Goal: Task Accomplishment & Management: Manage account settings

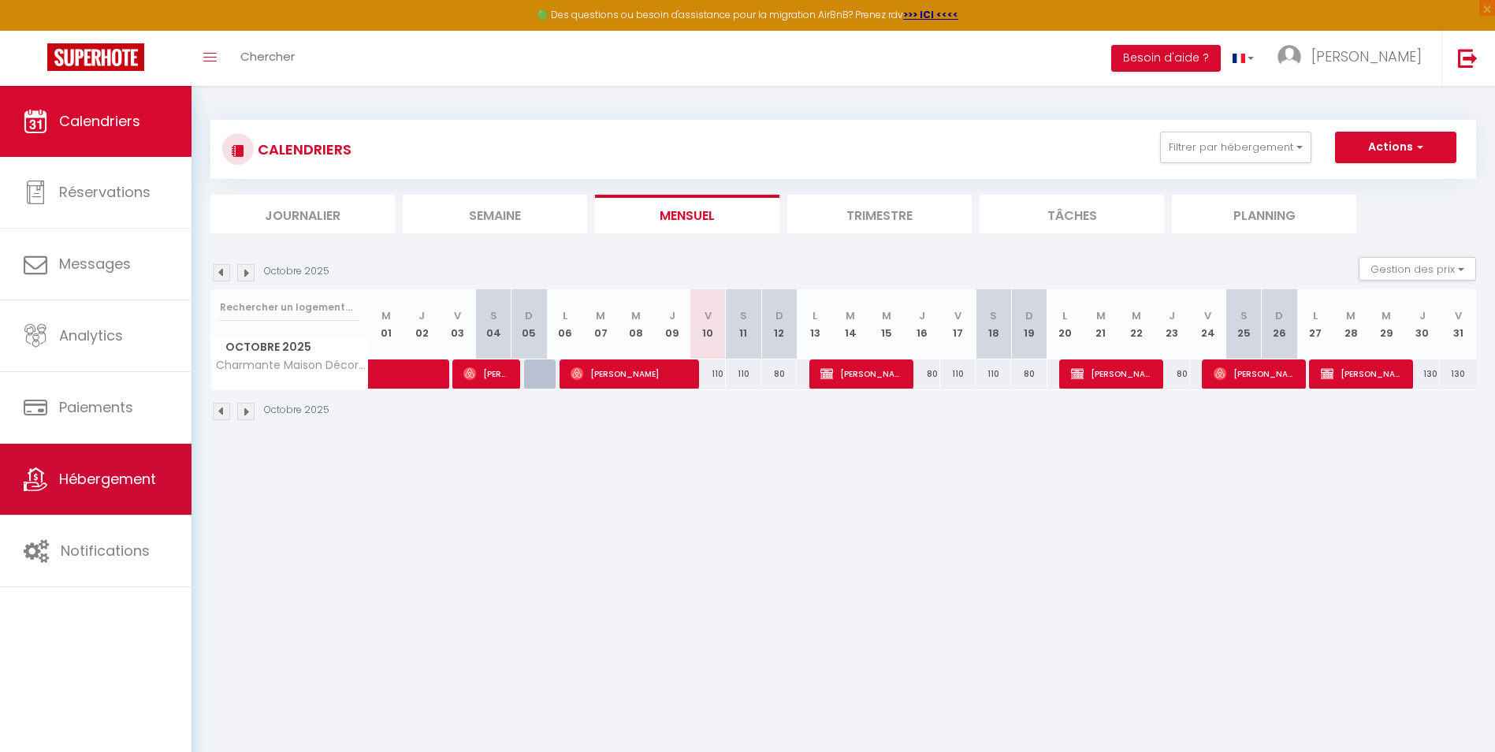
click at [117, 487] on span "Hébergement" at bounding box center [107, 479] width 97 height 20
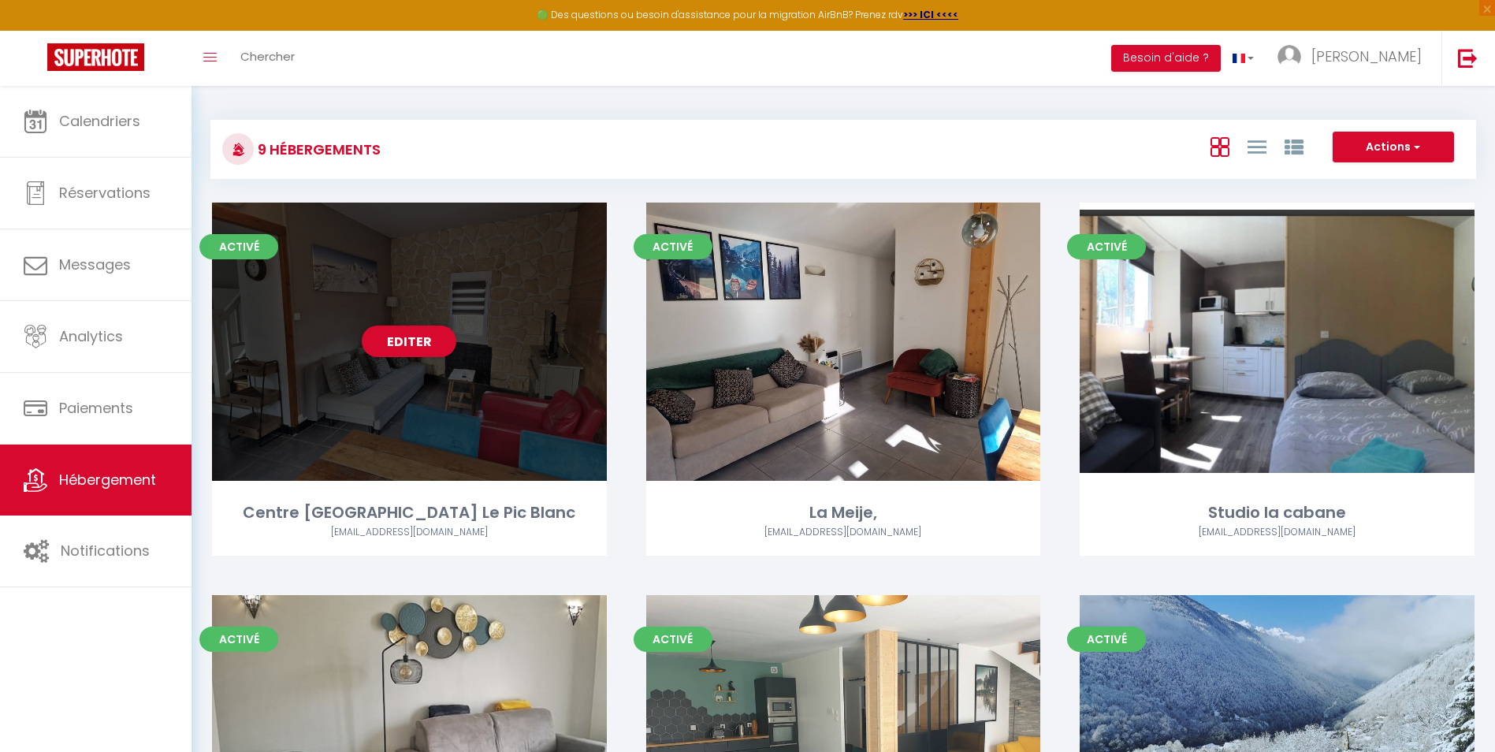
click at [453, 435] on div "Editer" at bounding box center [409, 342] width 395 height 278
click at [421, 336] on link "Editer" at bounding box center [409, 341] width 95 height 32
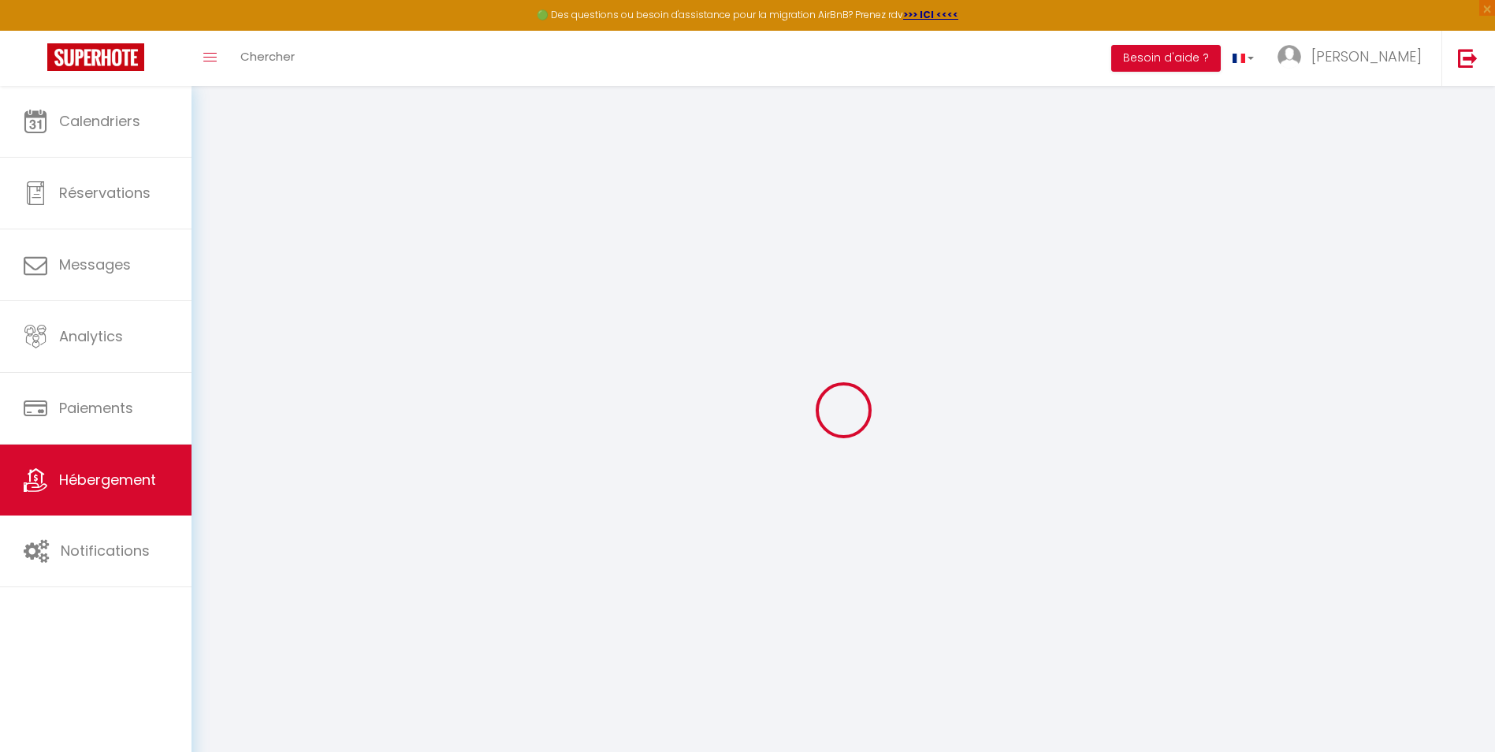
select select "+ 1 %"
select select "+ 21 %"
select select "+ 2 %"
select select "8256-50132675"
select select
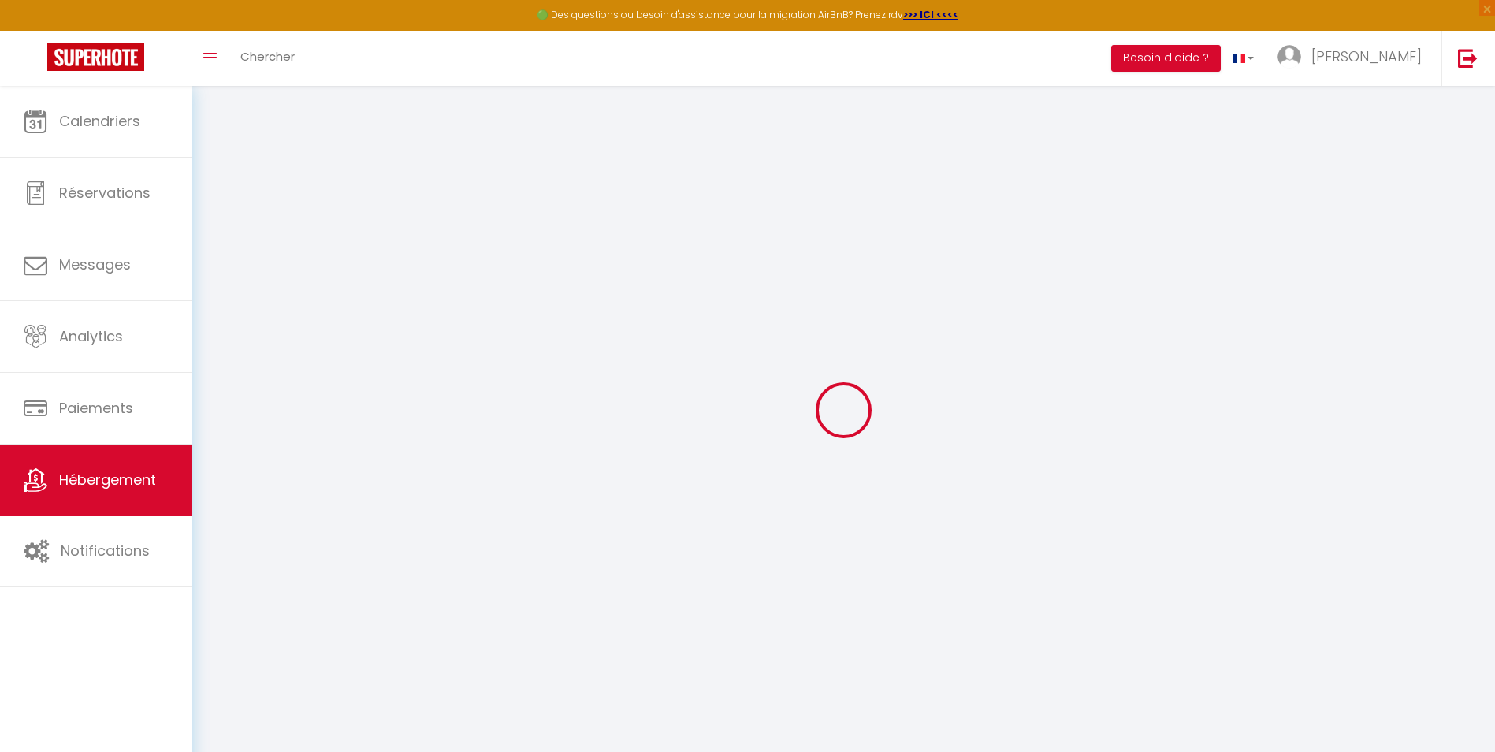
select select
checkbox input "false"
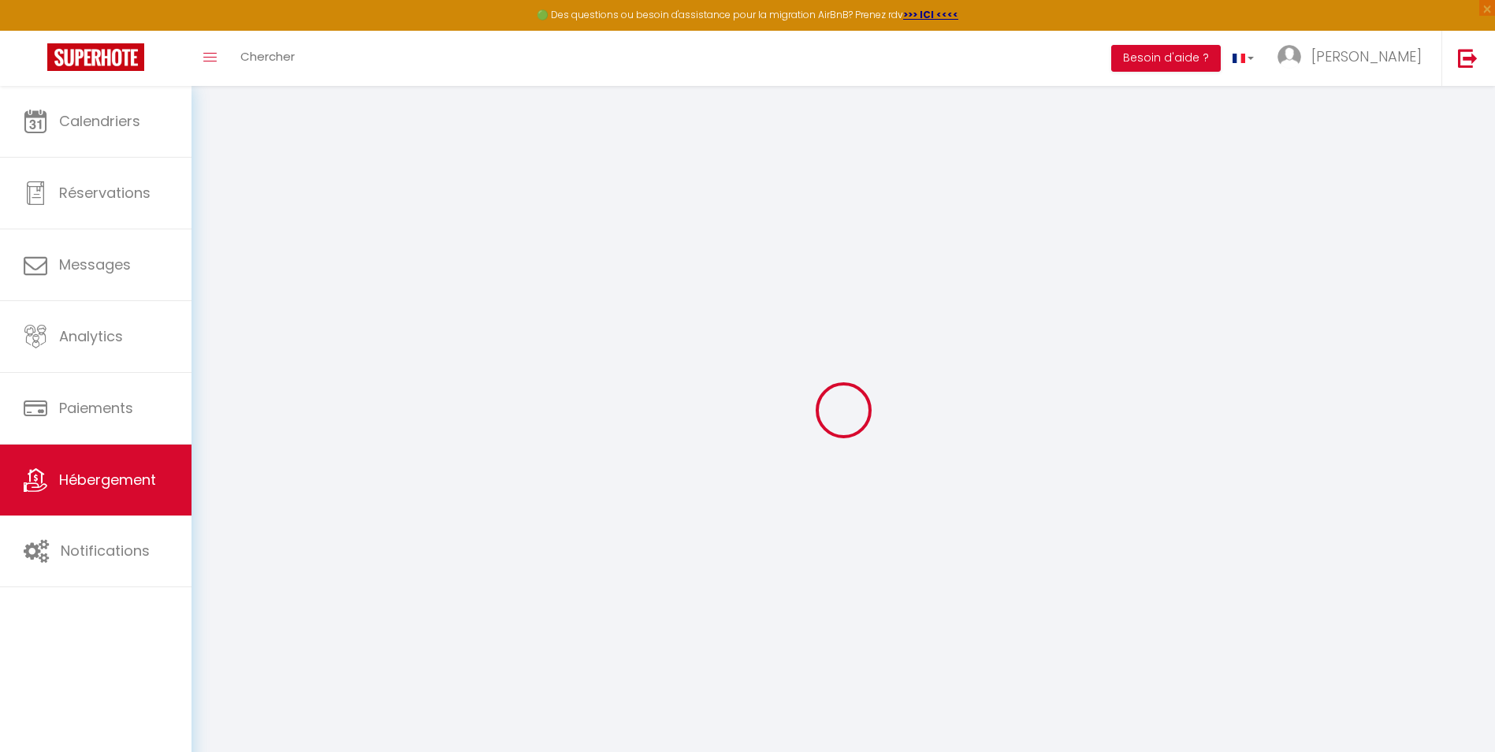
select select "EUR"
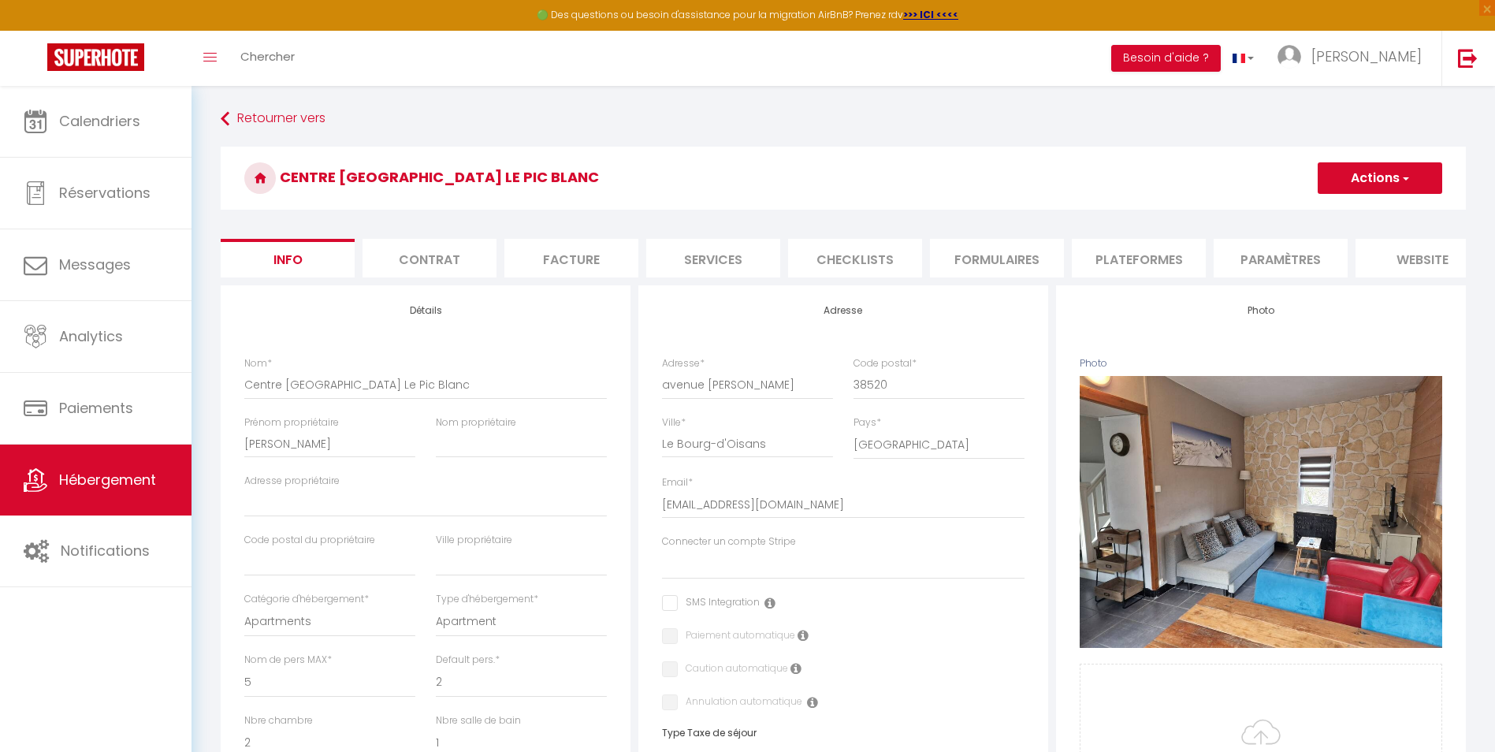
click at [1143, 261] on li "Plateformes" at bounding box center [1139, 258] width 134 height 39
select select
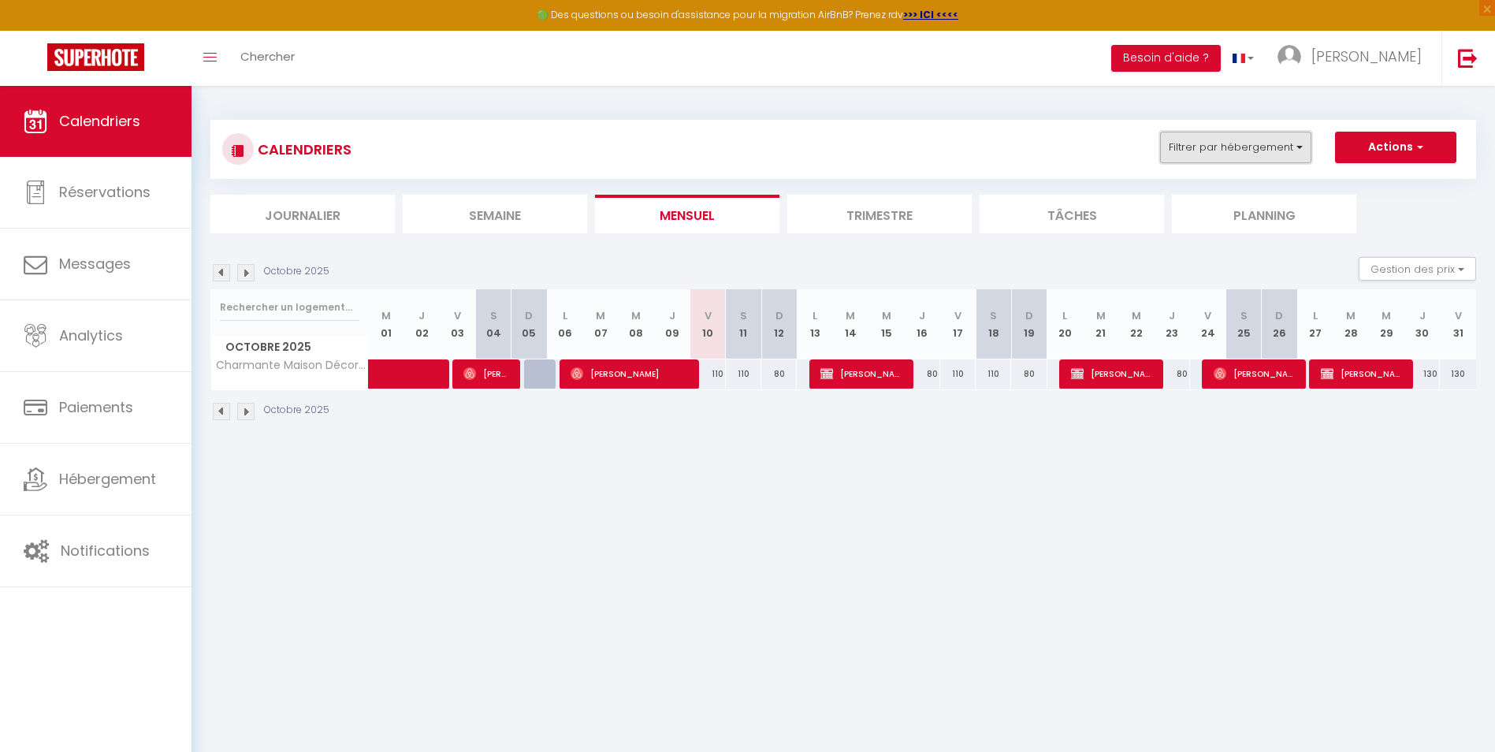
click at [1245, 138] on button "Filtrer par hébergement" at bounding box center [1235, 148] width 151 height 32
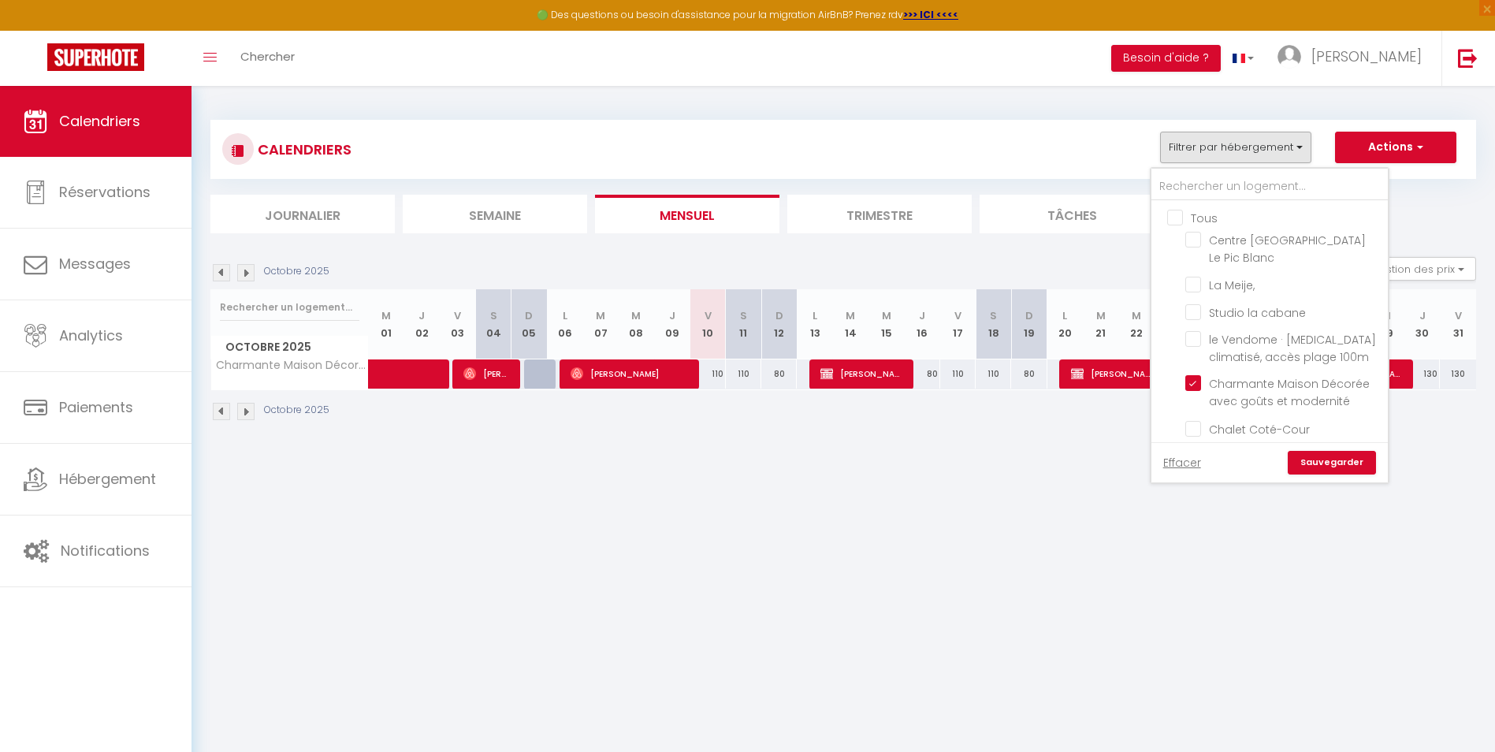
click at [1177, 217] on input "Tous" at bounding box center [1285, 217] width 236 height 16
checkbox input "true"
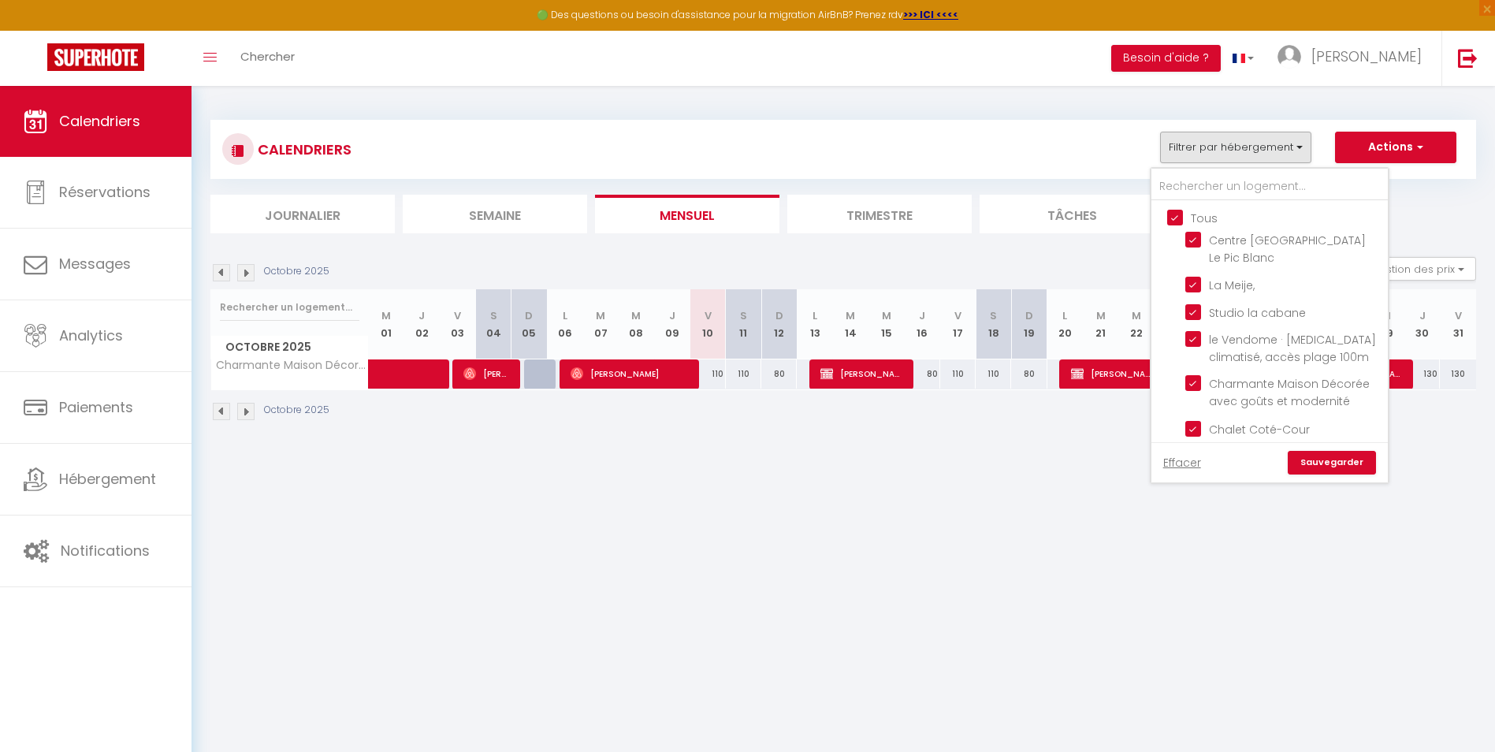
checkbox input "true"
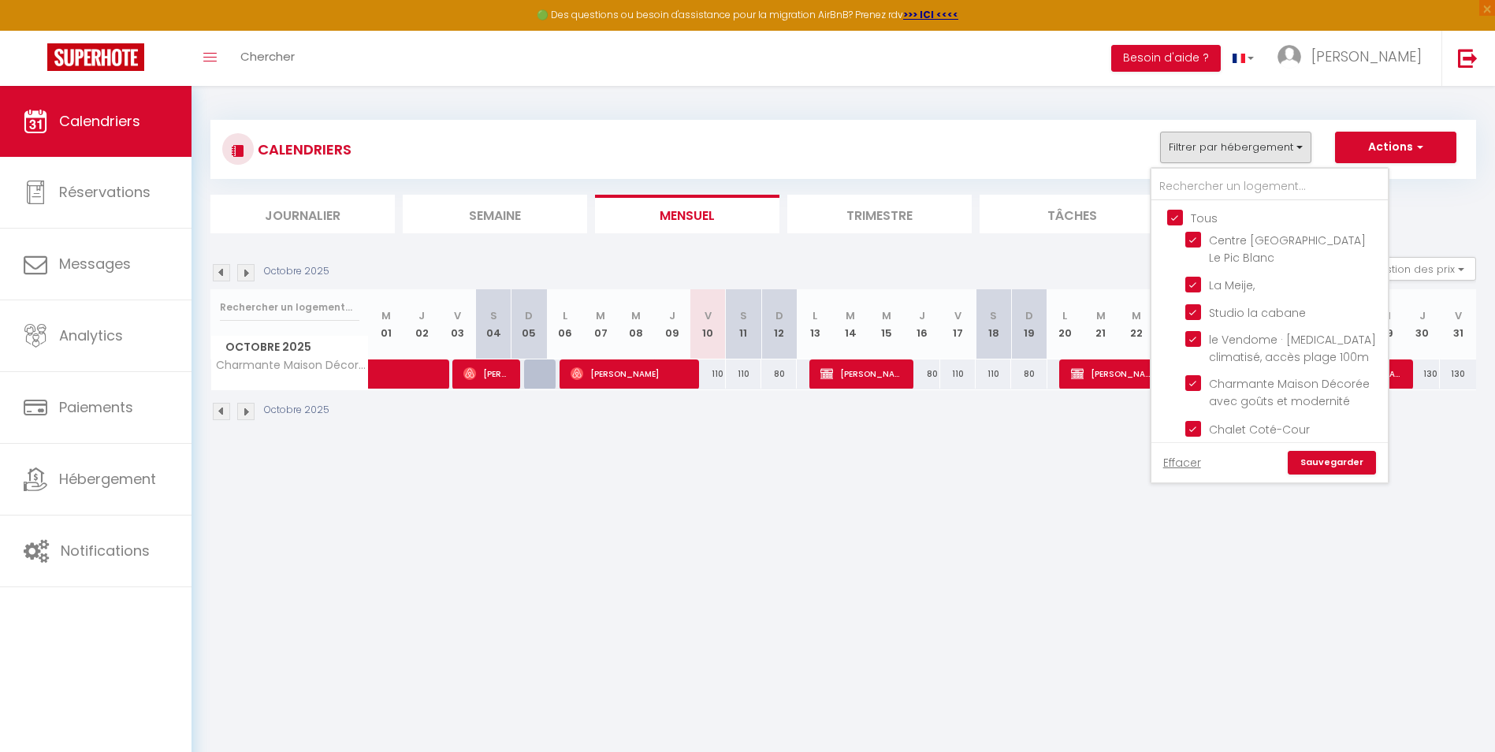
click at [1177, 217] on input "Tous" at bounding box center [1285, 217] width 236 height 16
checkbox input "false"
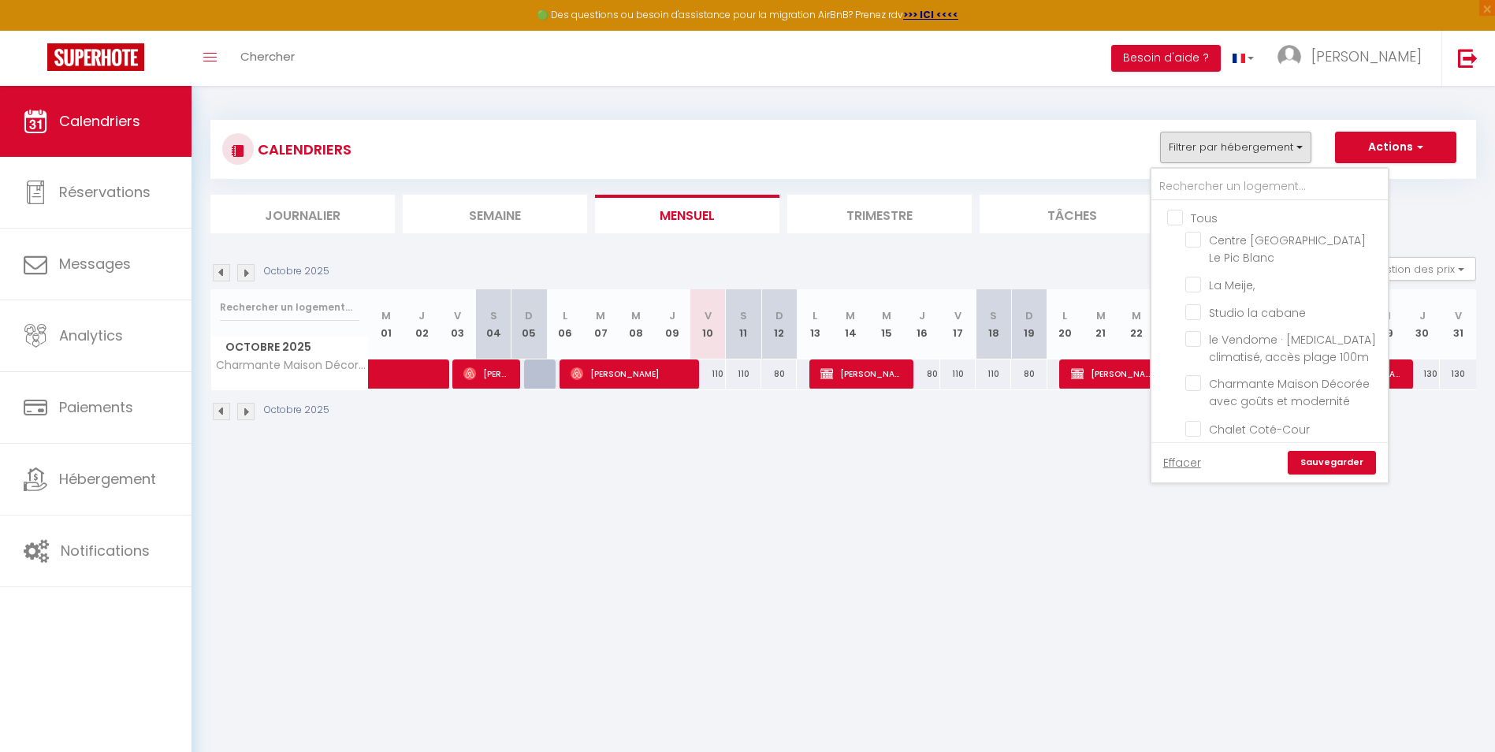
checkbox input "false"
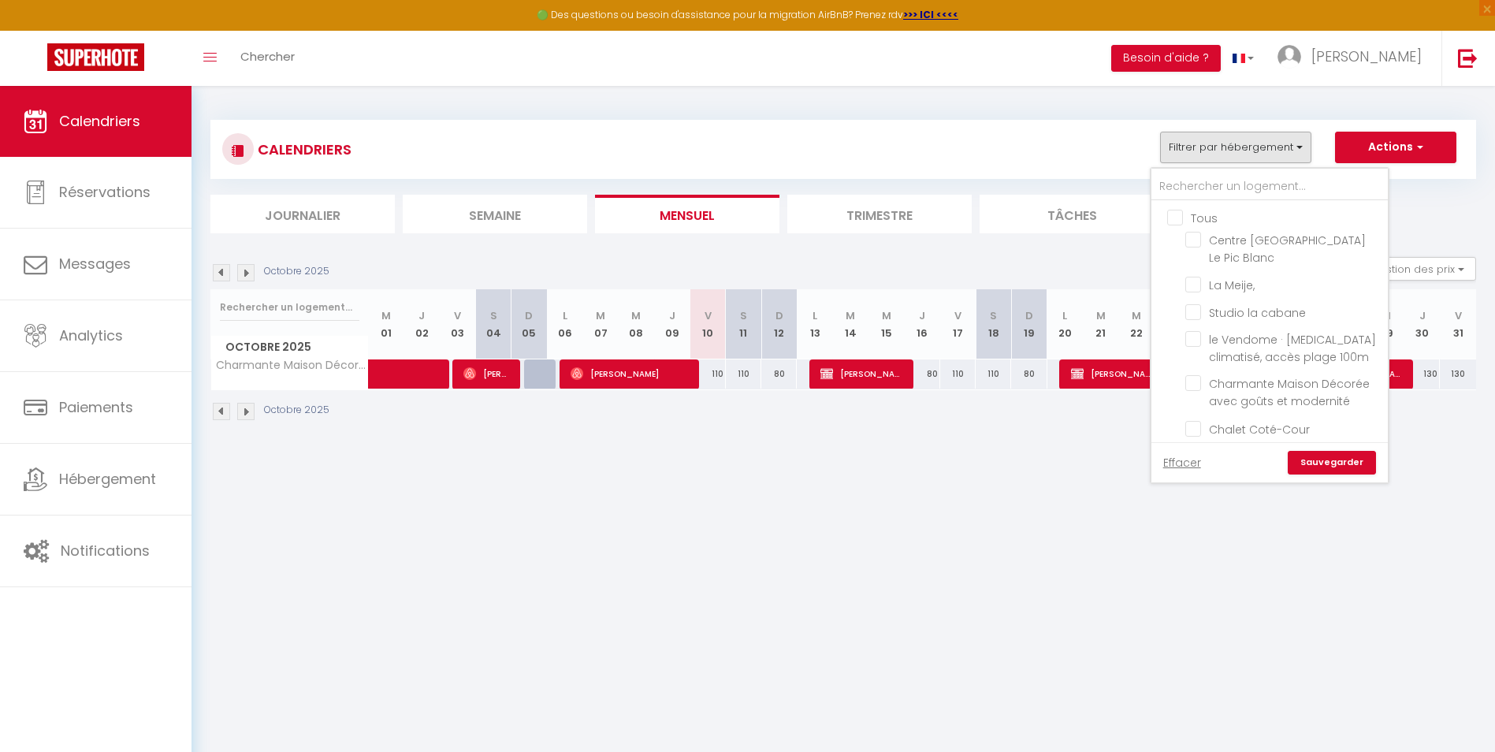
checkbox input "false"
click at [1219, 311] on input "Studio la cabane" at bounding box center [1283, 311] width 197 height 16
checkbox input "true"
click at [1314, 460] on link "Sauvegarder" at bounding box center [1332, 463] width 88 height 24
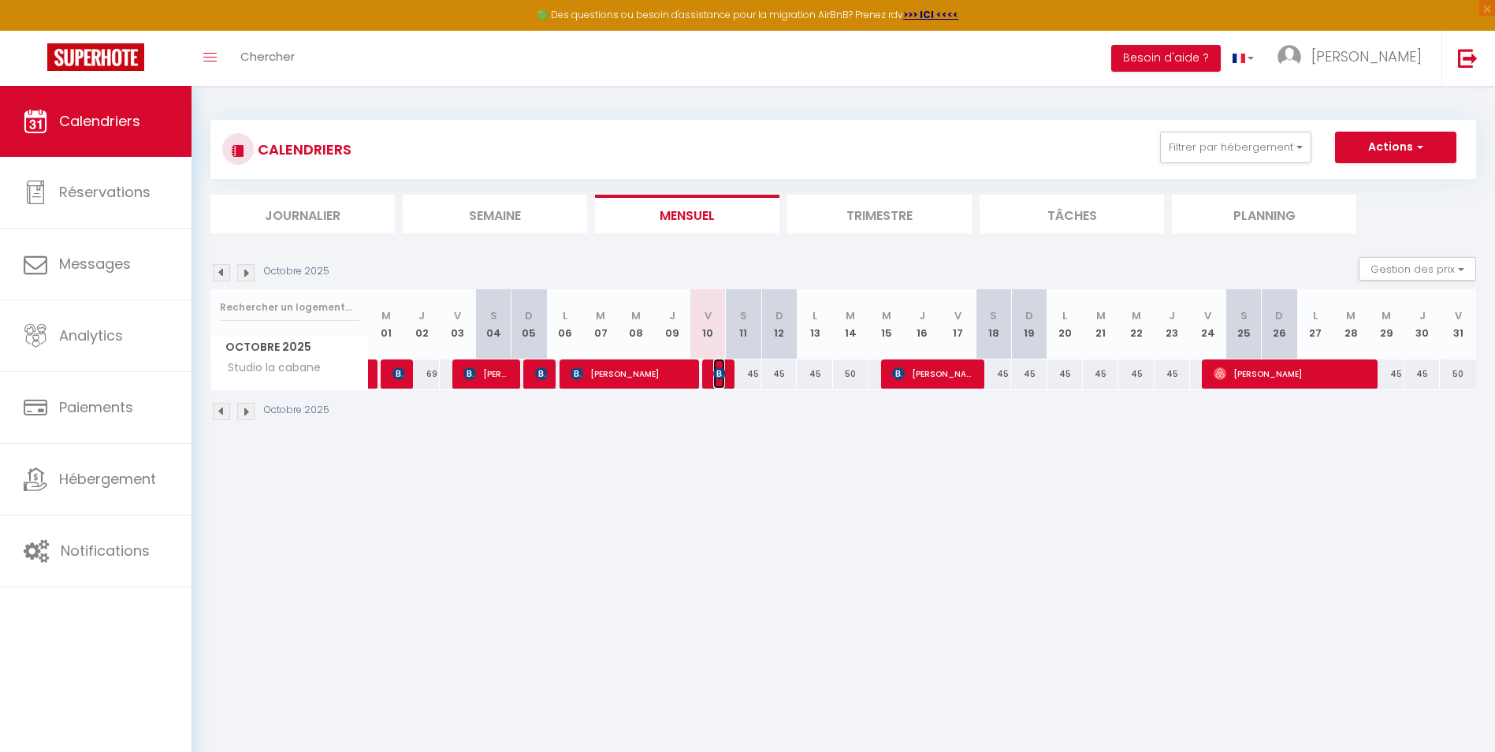
click at [723, 377] on img at bounding box center [719, 373] width 13 height 13
select select "OK"
select select "KO"
select select "0"
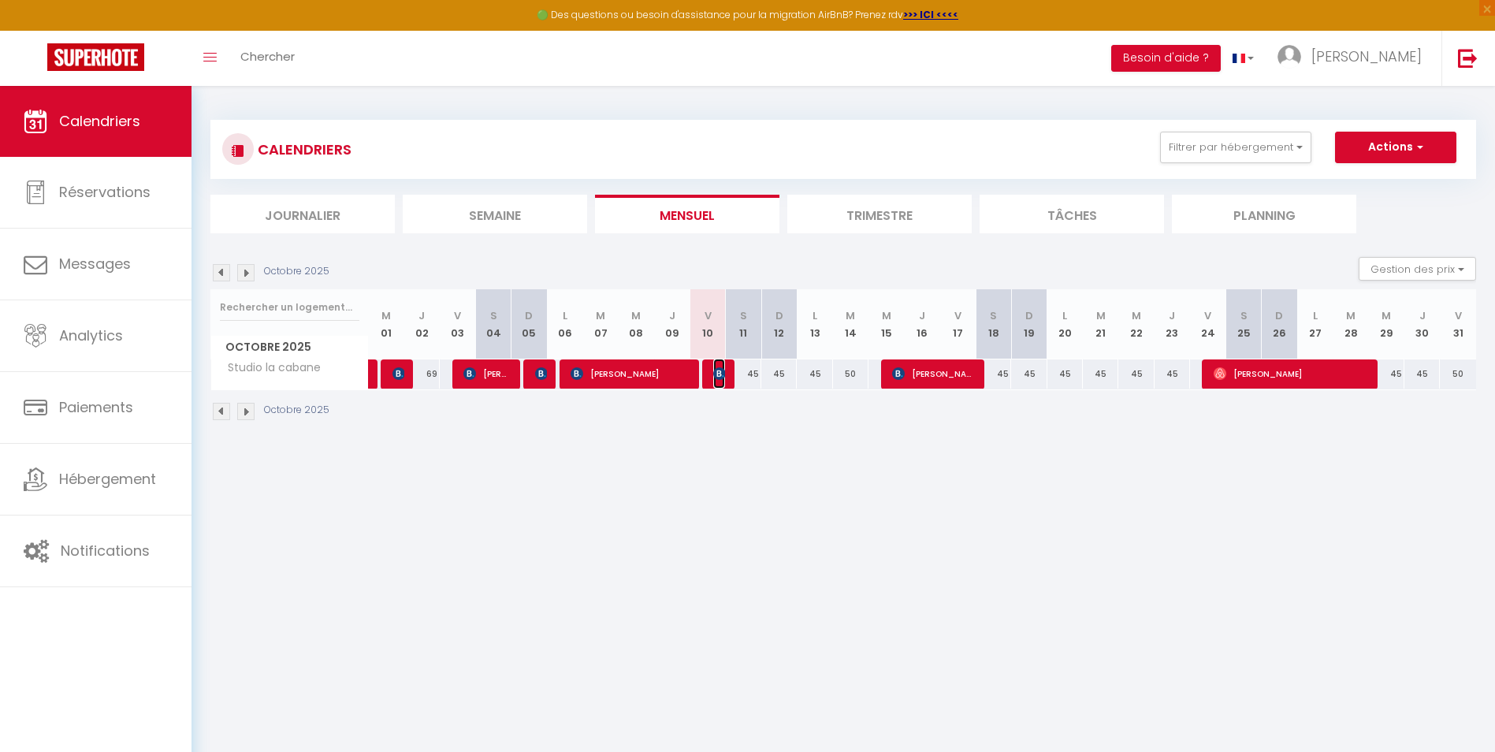
select select "1"
select select
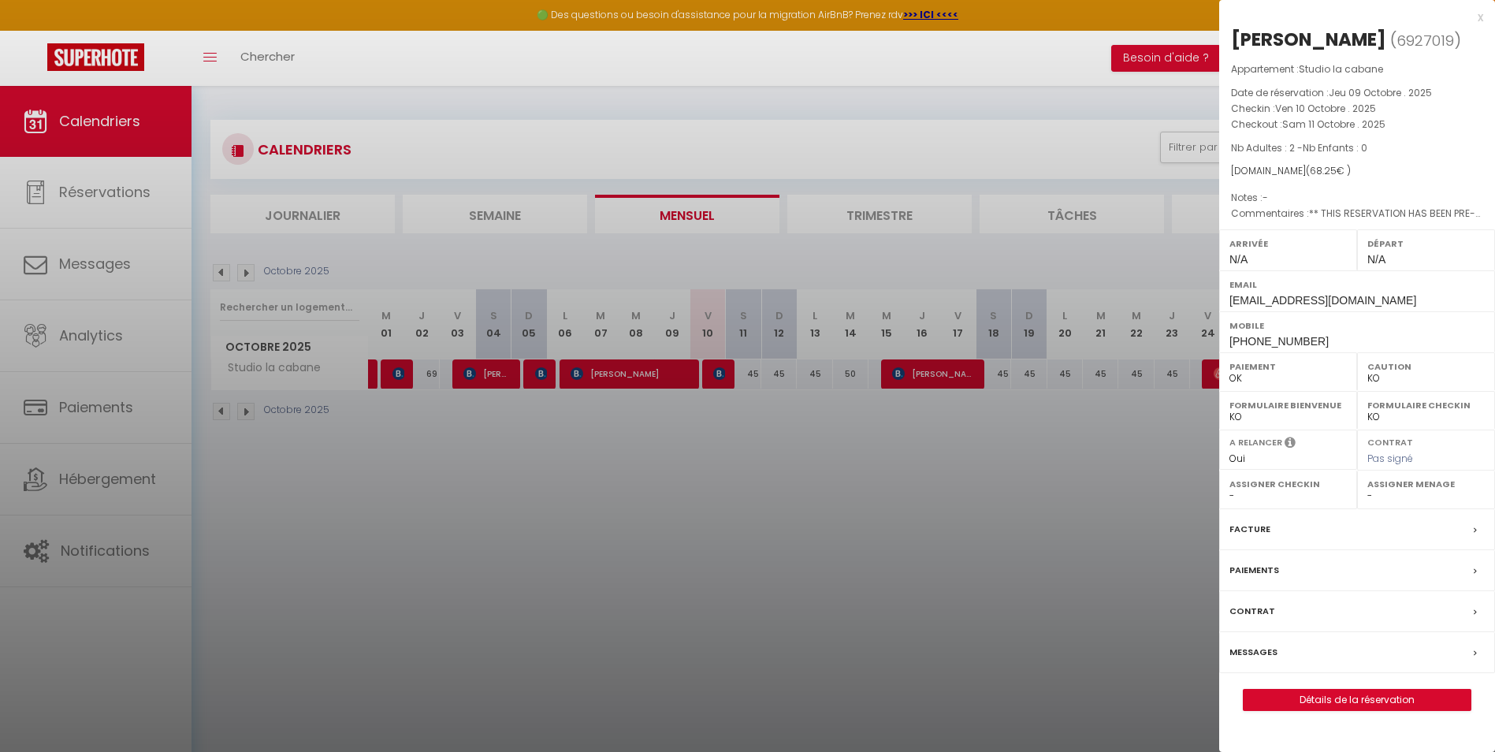
click at [866, 489] on div at bounding box center [747, 376] width 1495 height 752
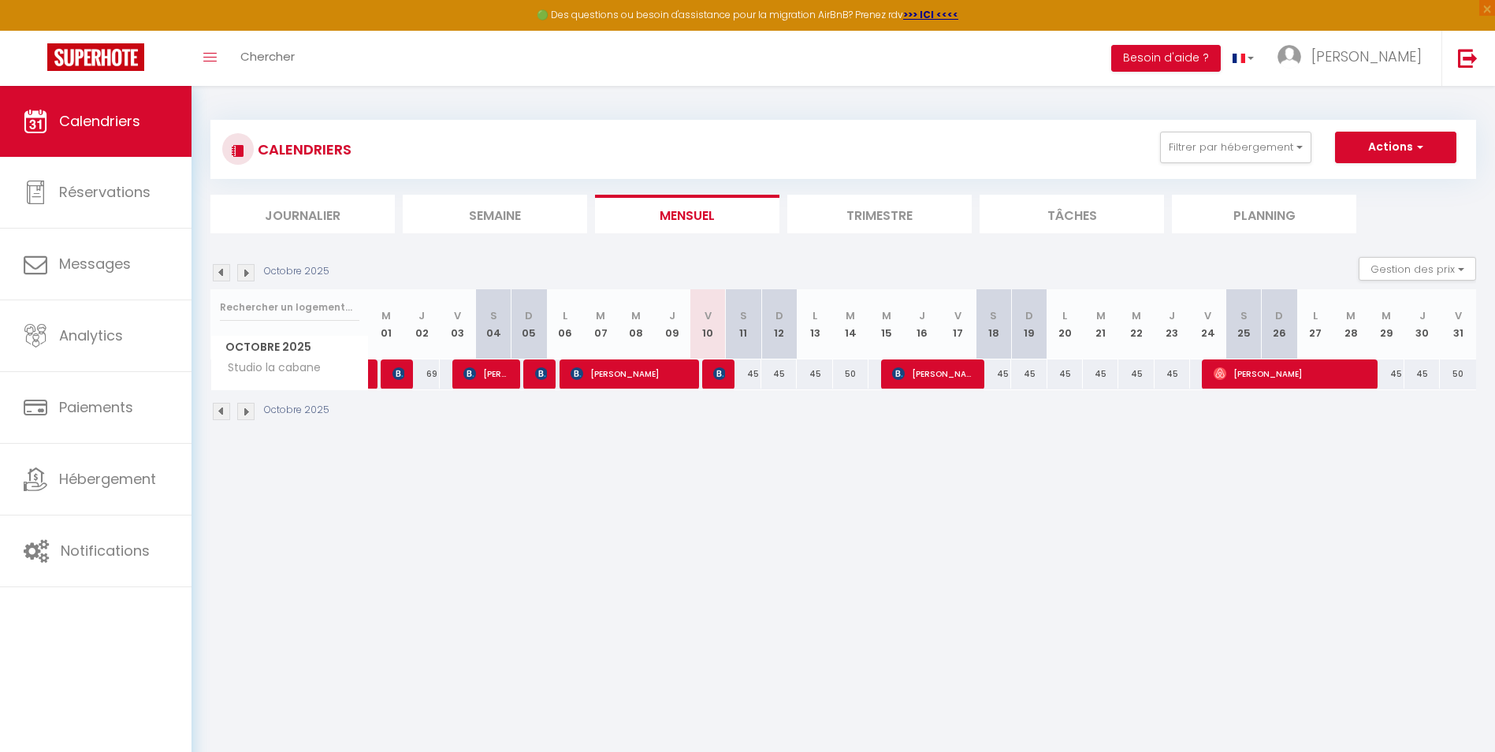
click at [256, 273] on div "Octobre 2025" at bounding box center [272, 272] width 124 height 17
click at [248, 274] on img at bounding box center [245, 272] width 17 height 17
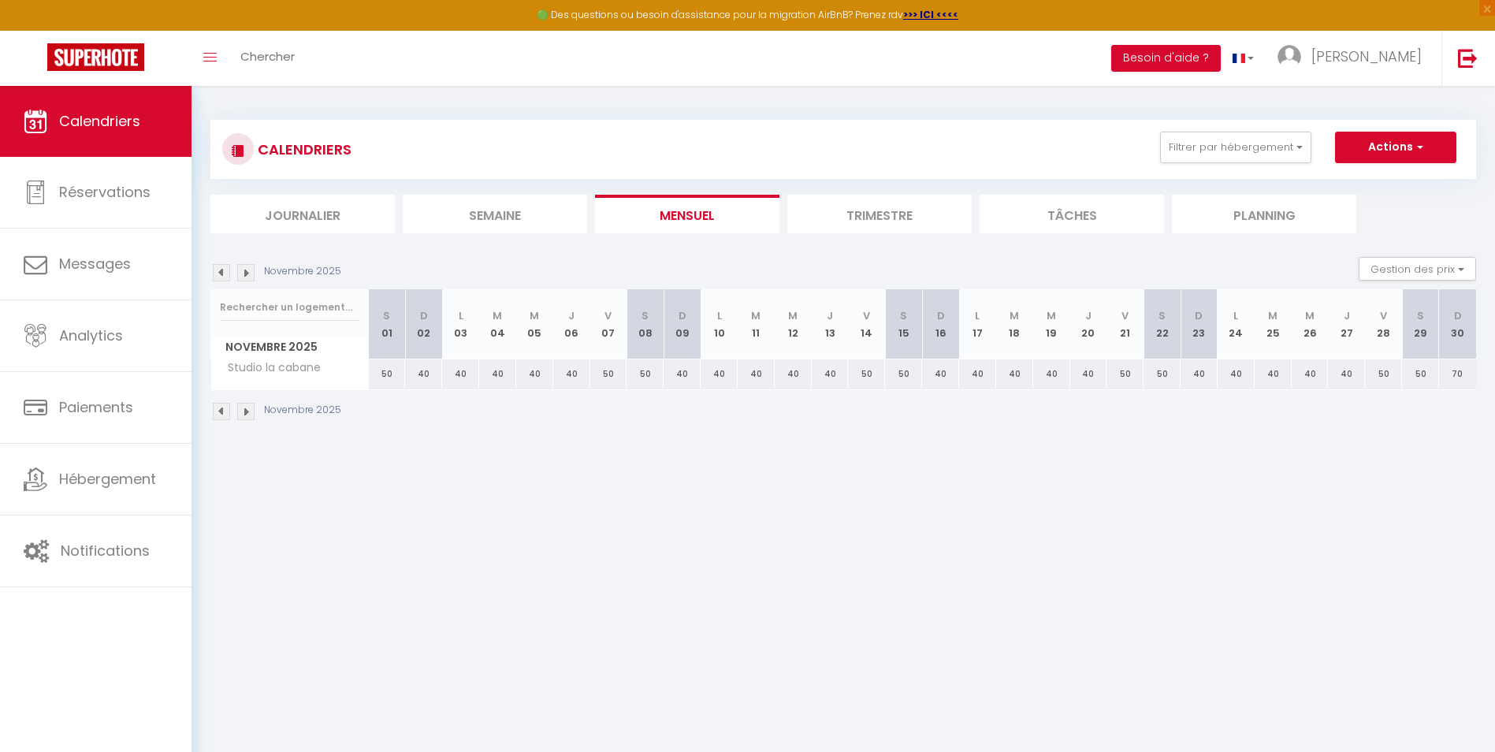
click at [229, 276] on img at bounding box center [221, 272] width 17 height 17
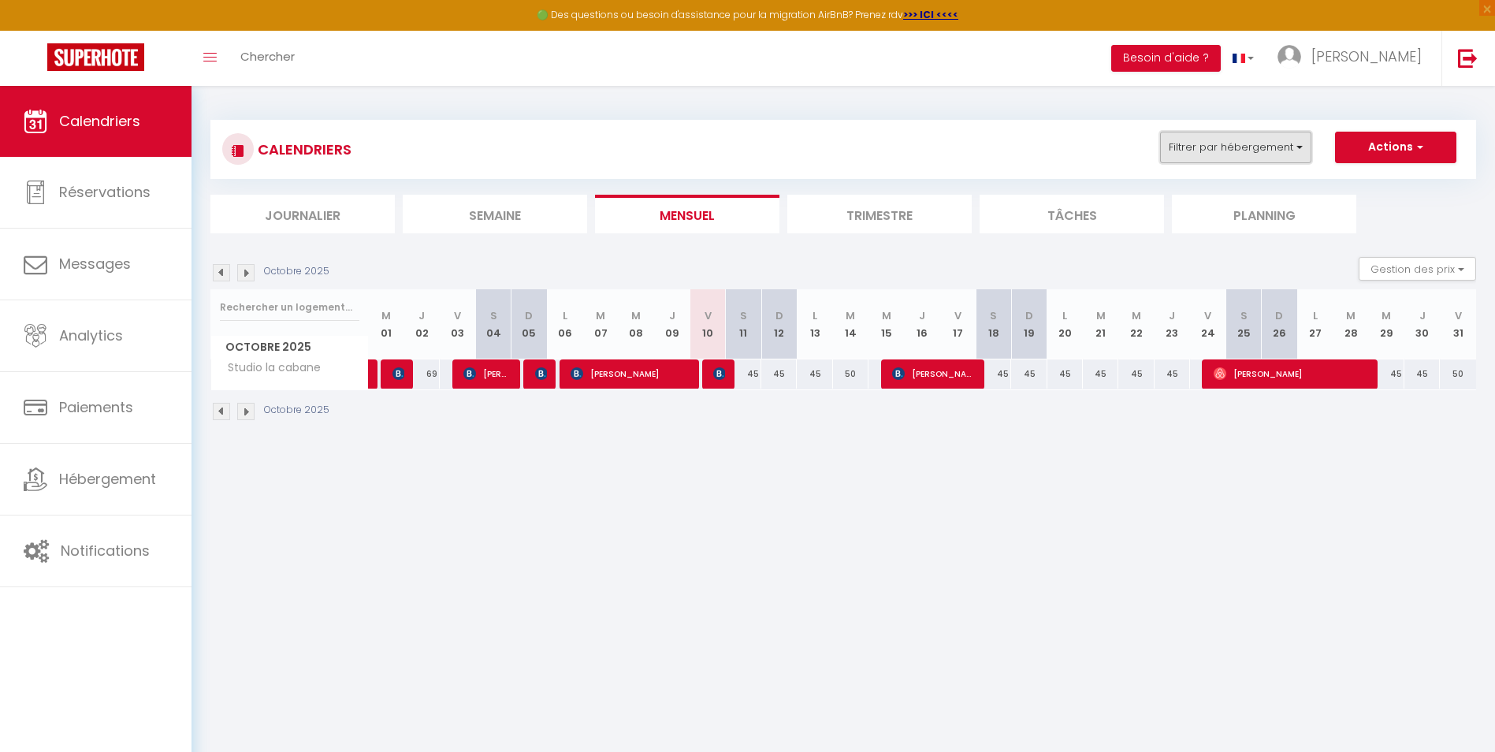
click at [1261, 158] on button "Filtrer par hébergement" at bounding box center [1235, 148] width 151 height 32
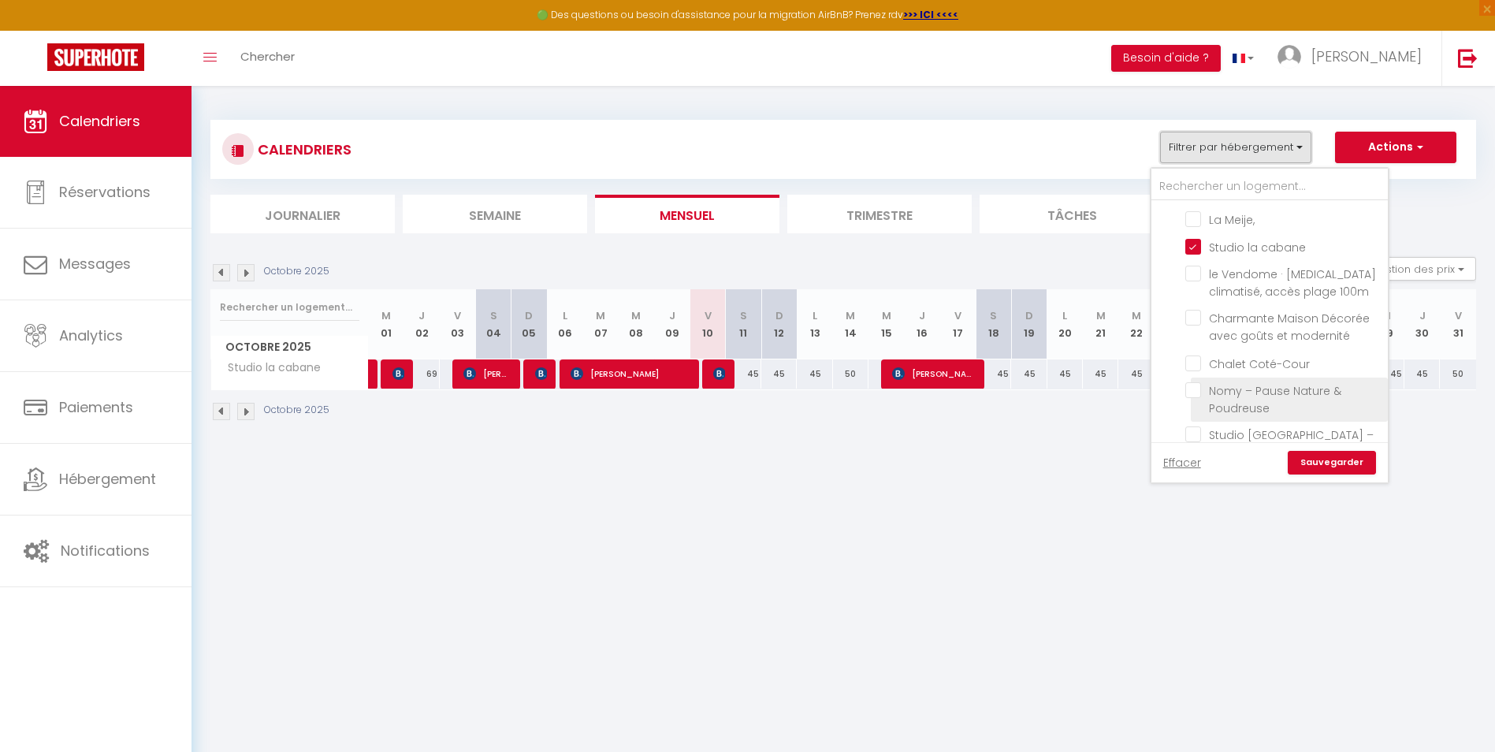
scroll to position [141, 0]
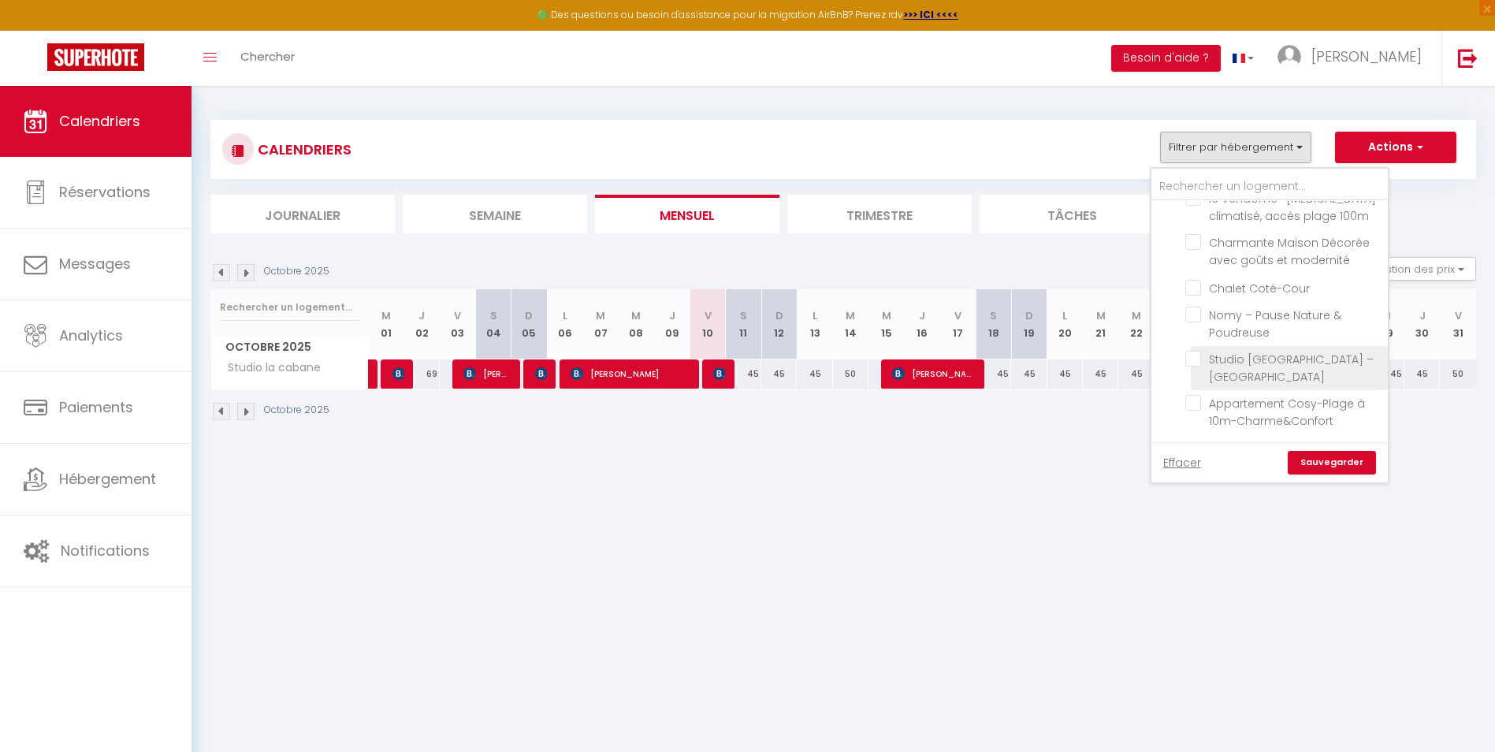
click at [1190, 362] on input "Studio [GEOGRAPHIC_DATA] – [GEOGRAPHIC_DATA]" at bounding box center [1283, 359] width 197 height 16
checkbox input "true"
click at [1327, 463] on link "Sauvegarder" at bounding box center [1332, 463] width 88 height 24
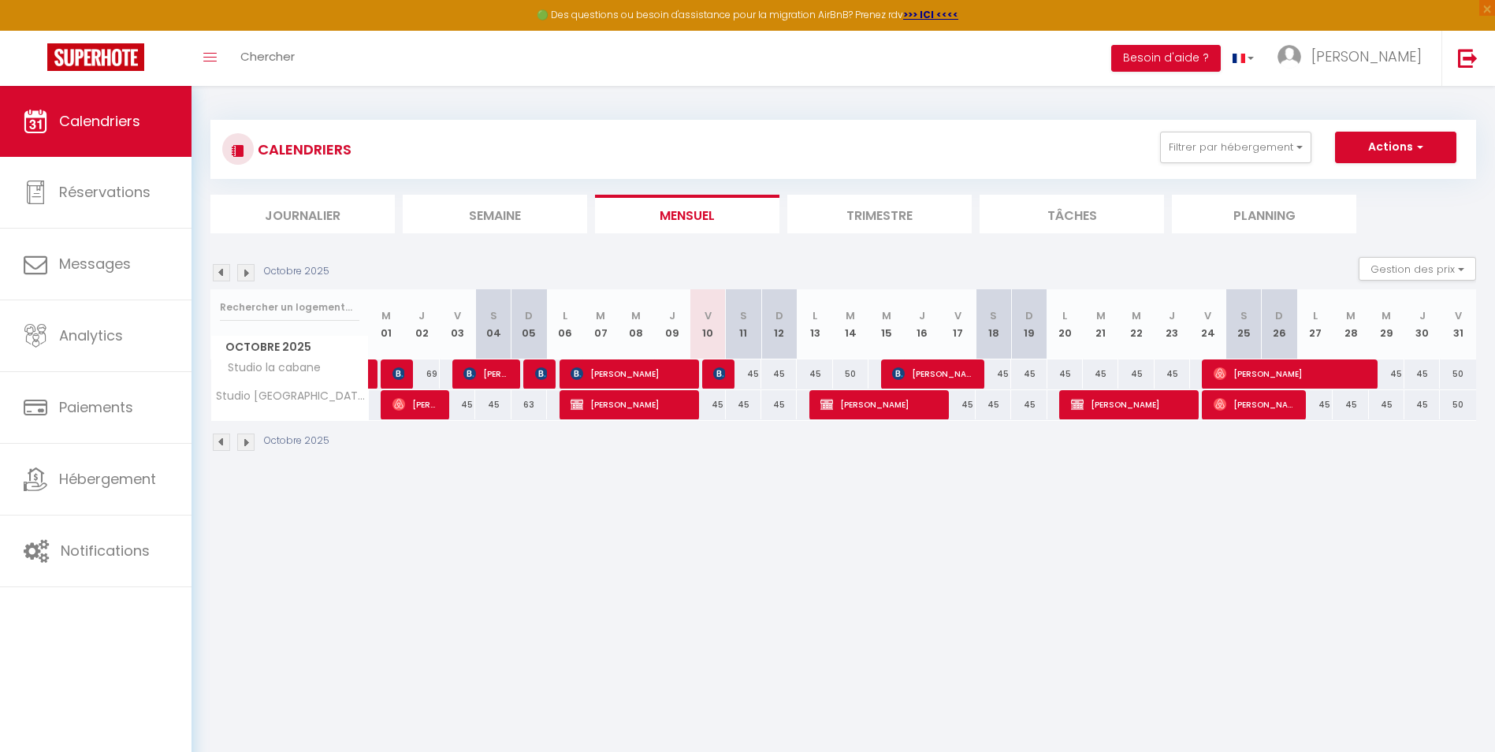
click at [255, 273] on div "Octobre 2025" at bounding box center [272, 272] width 124 height 17
click at [245, 273] on img at bounding box center [245, 272] width 17 height 17
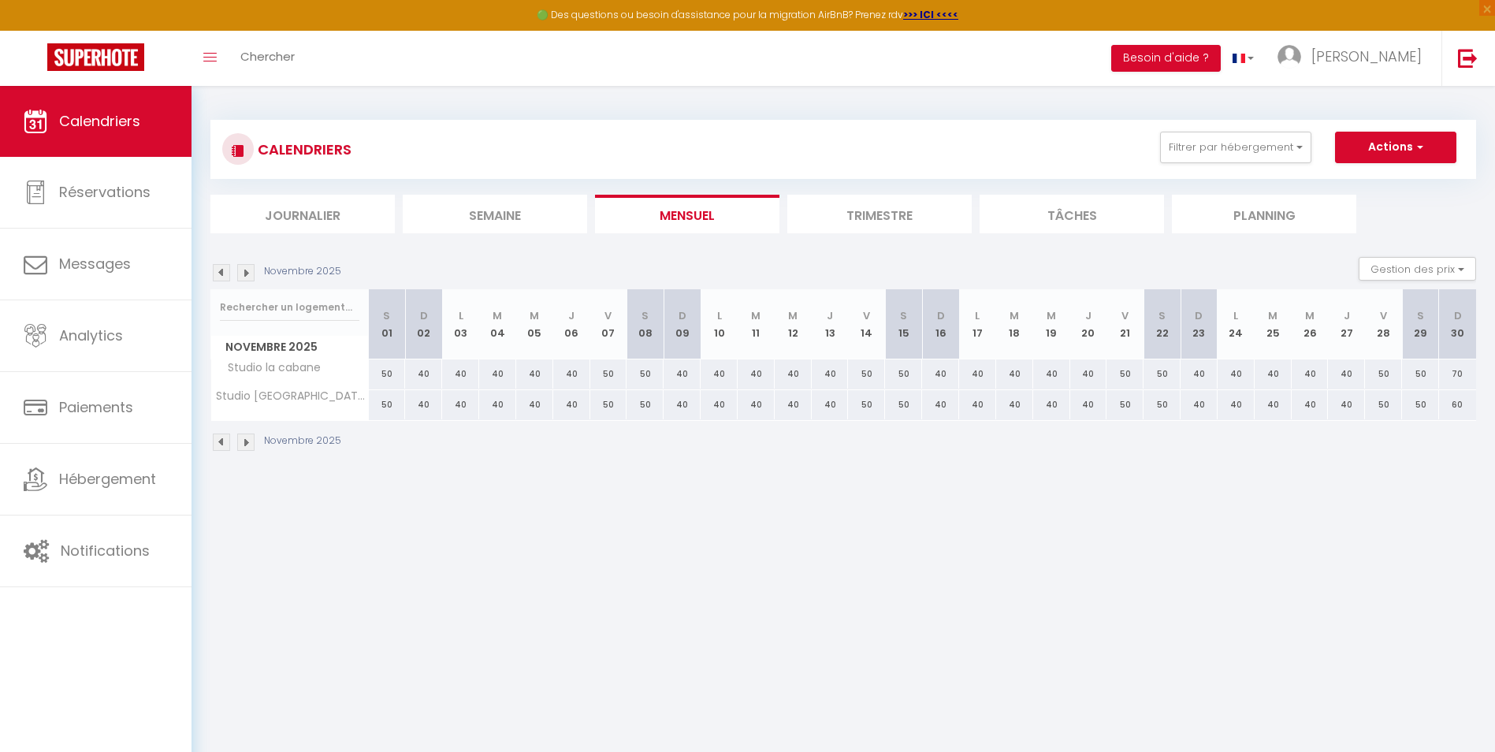
click at [224, 272] on img at bounding box center [221, 272] width 17 height 17
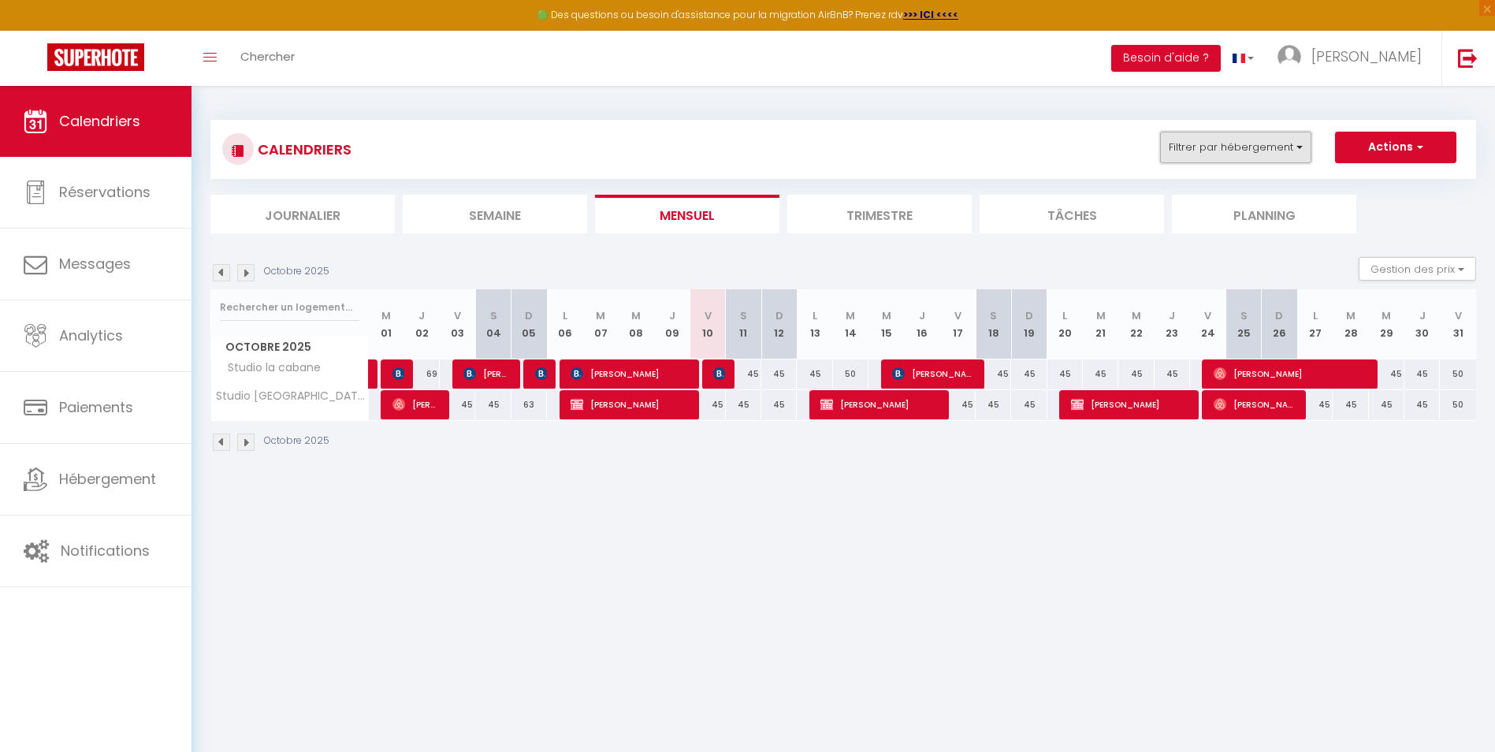
click at [1283, 156] on button "Filtrer par hébergement" at bounding box center [1235, 148] width 151 height 32
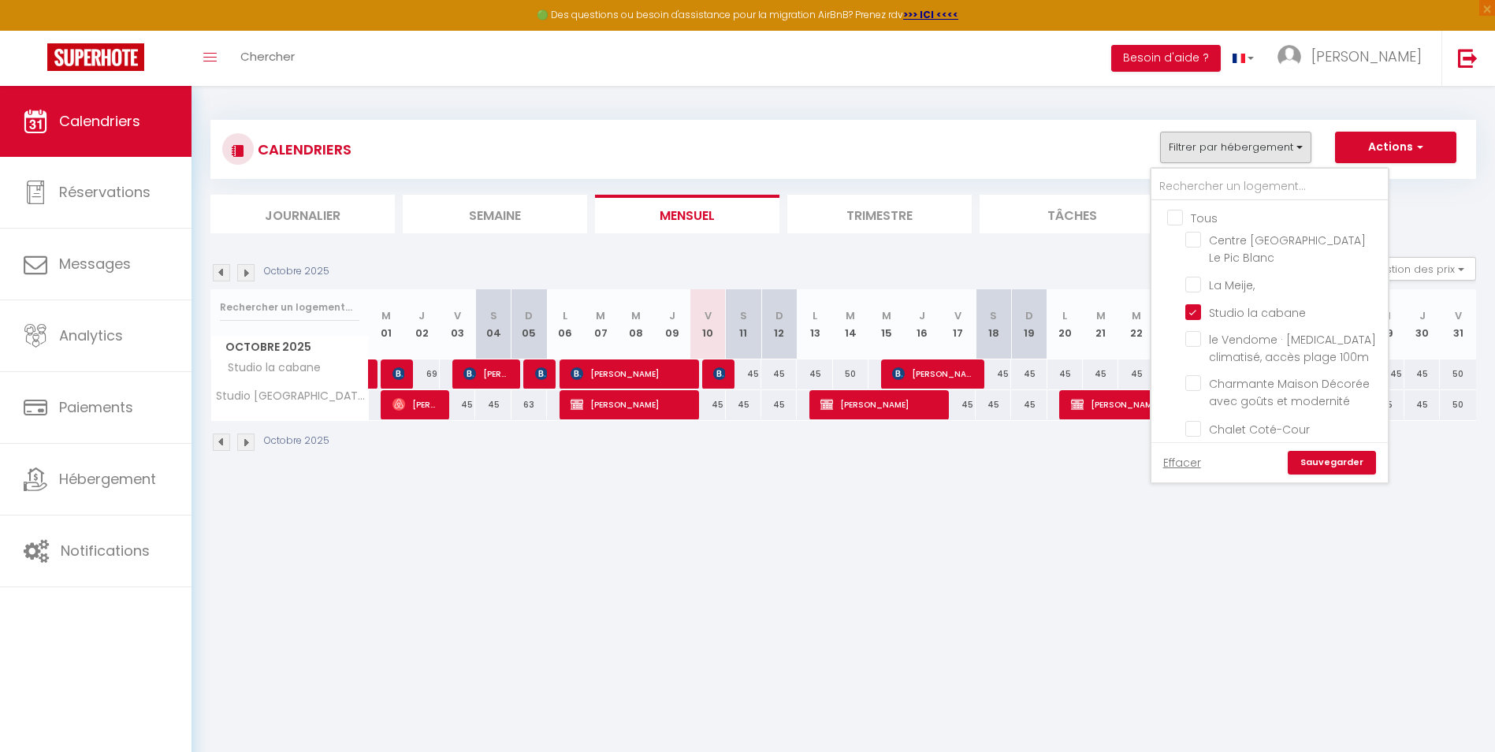
click at [1174, 211] on input "Tous" at bounding box center [1285, 217] width 236 height 16
checkbox input "true"
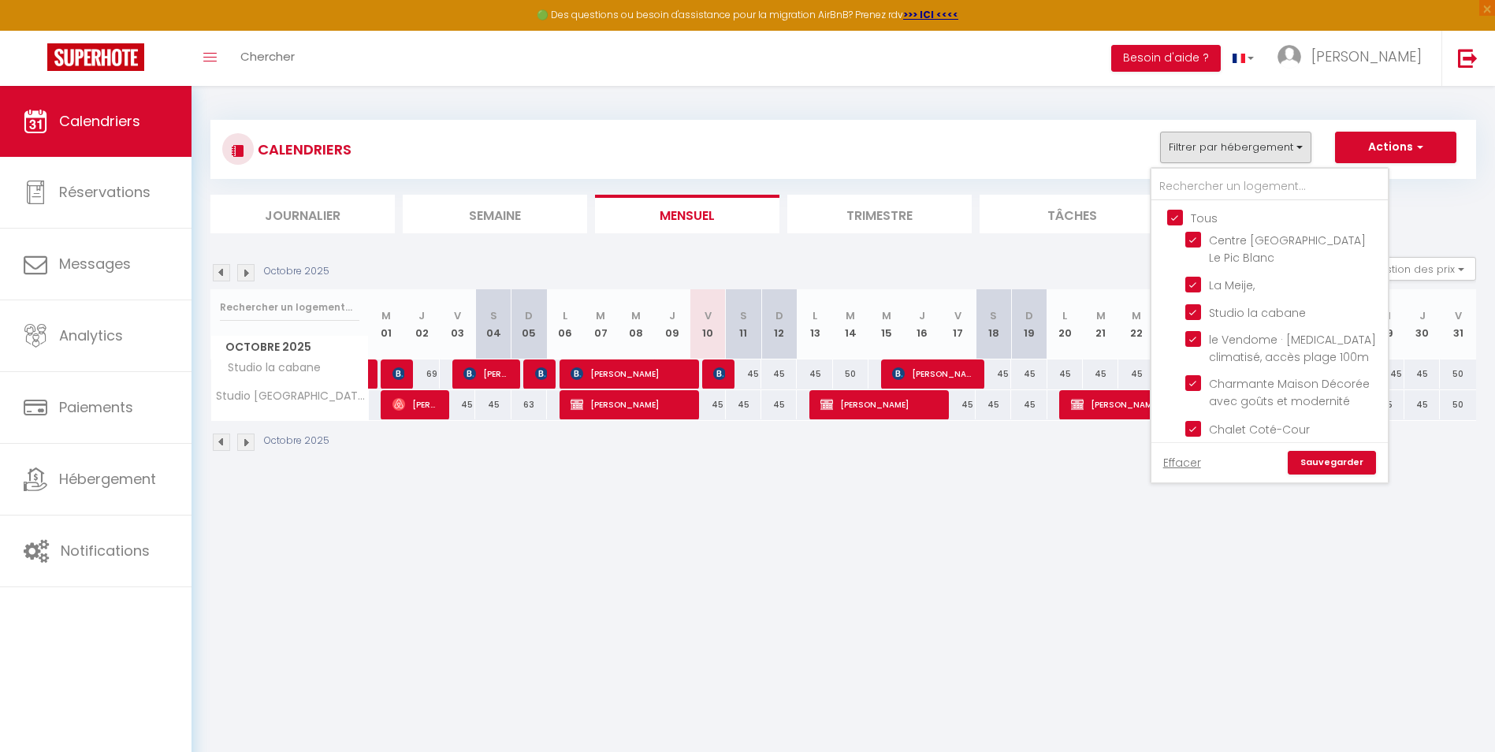
checkbox input "true"
click at [1174, 213] on input "Tous" at bounding box center [1285, 217] width 236 height 16
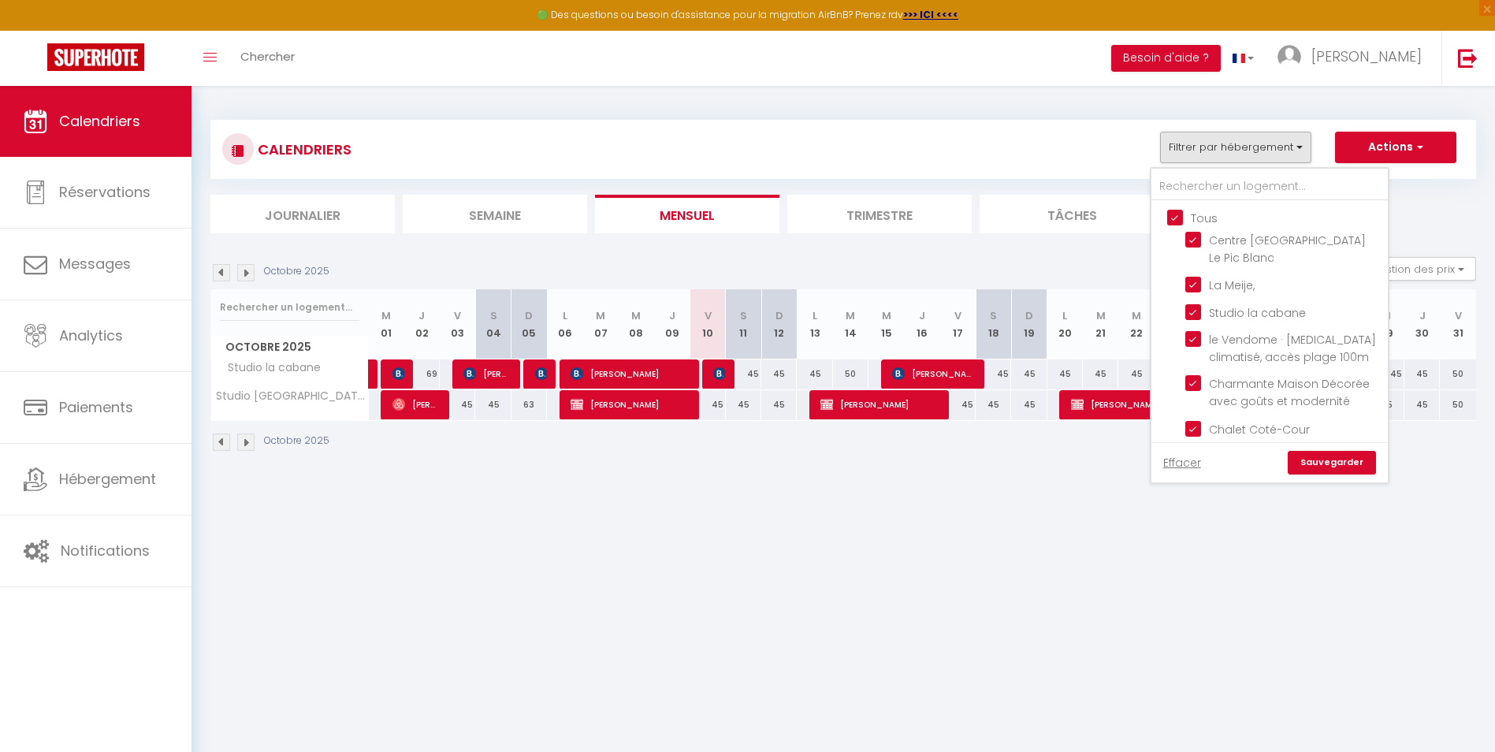
checkbox input "false"
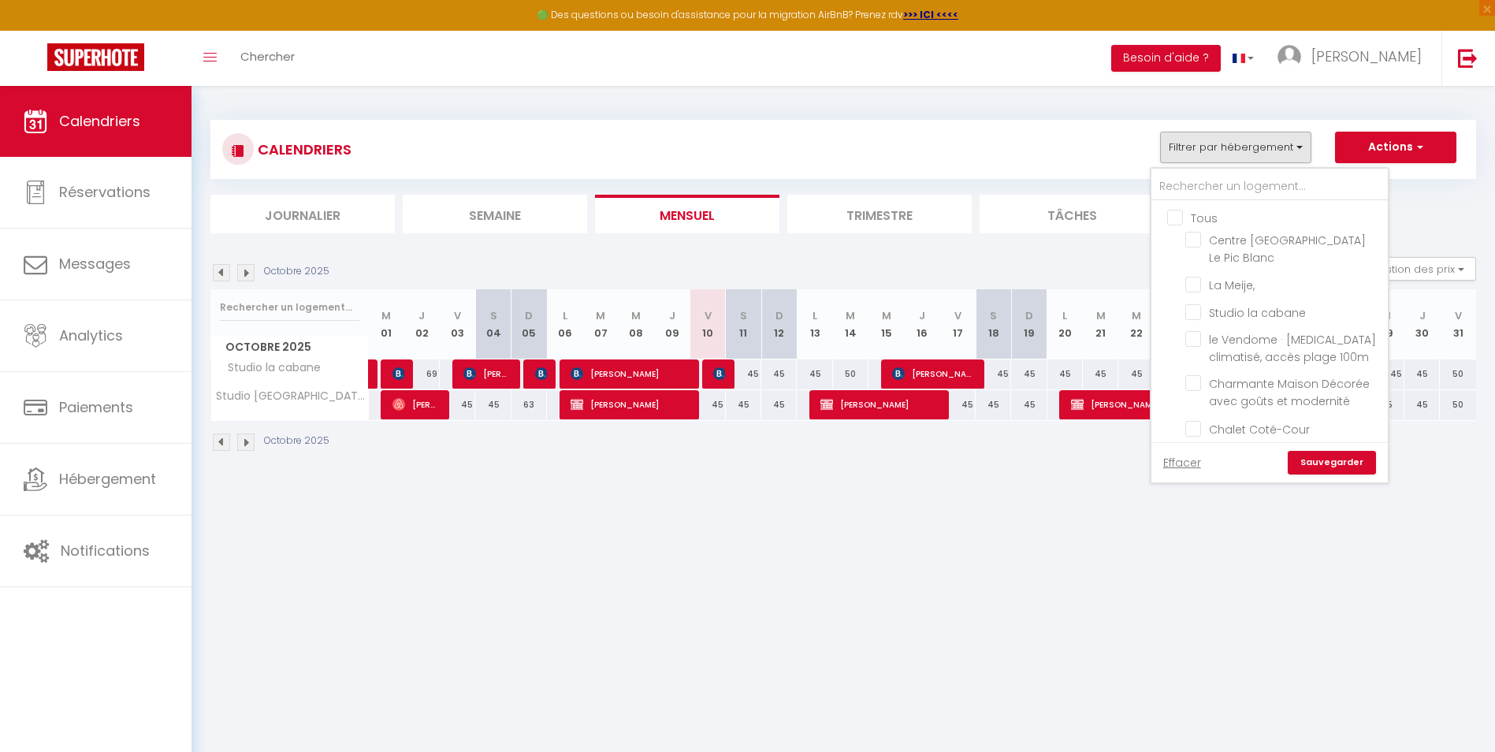
checkbox input "false"
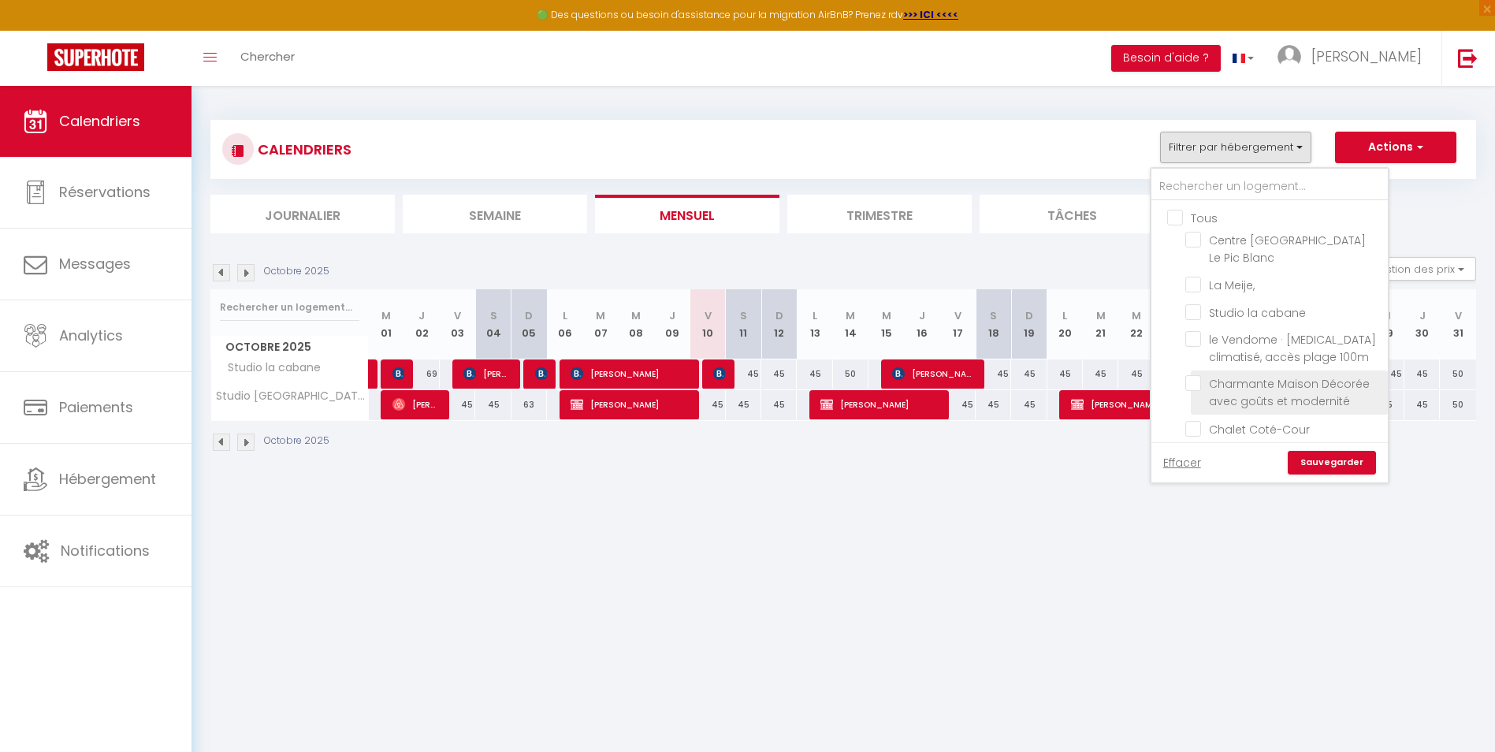
click at [1195, 380] on input "Charmante Maison Décorée avec goûts et modernité" at bounding box center [1283, 383] width 197 height 16
checkbox input "true"
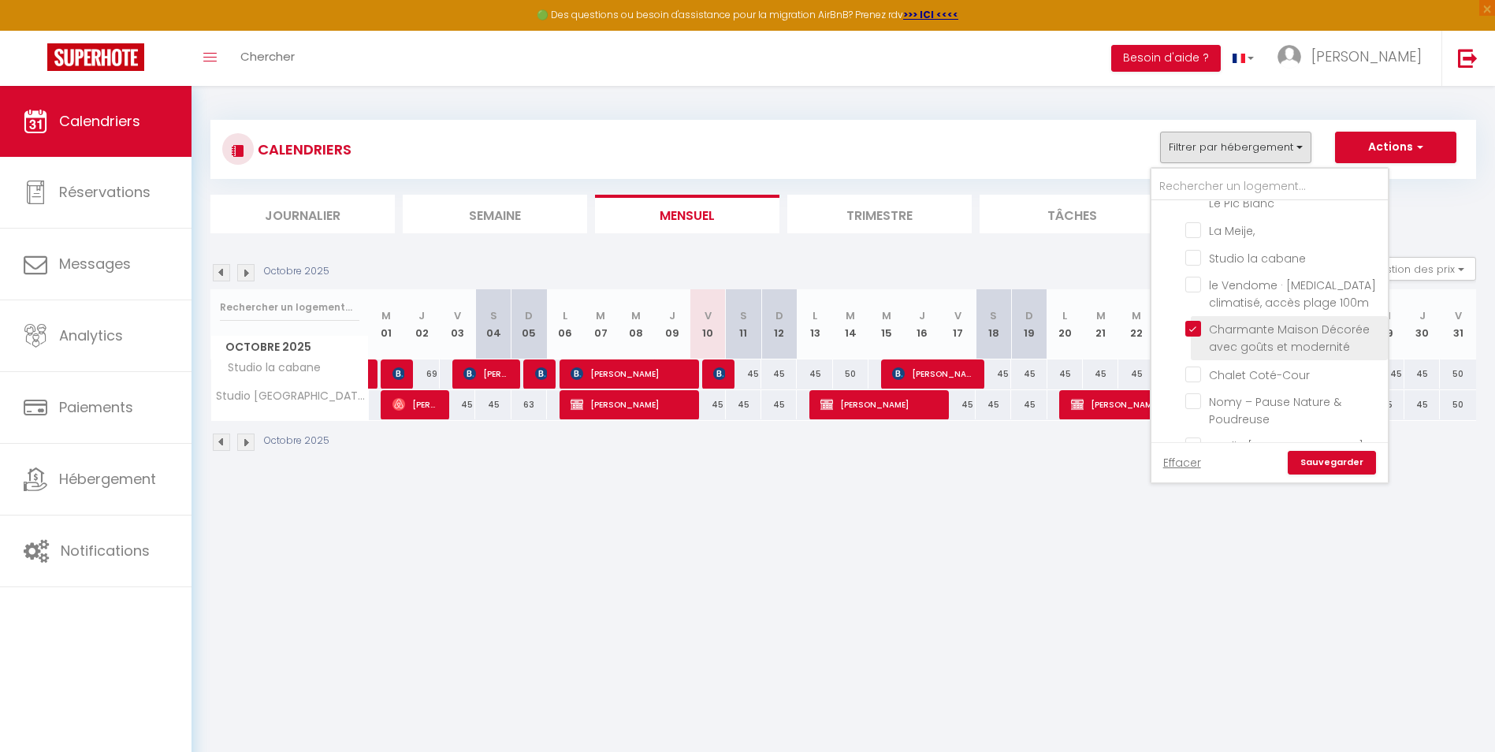
scroll to position [79, 0]
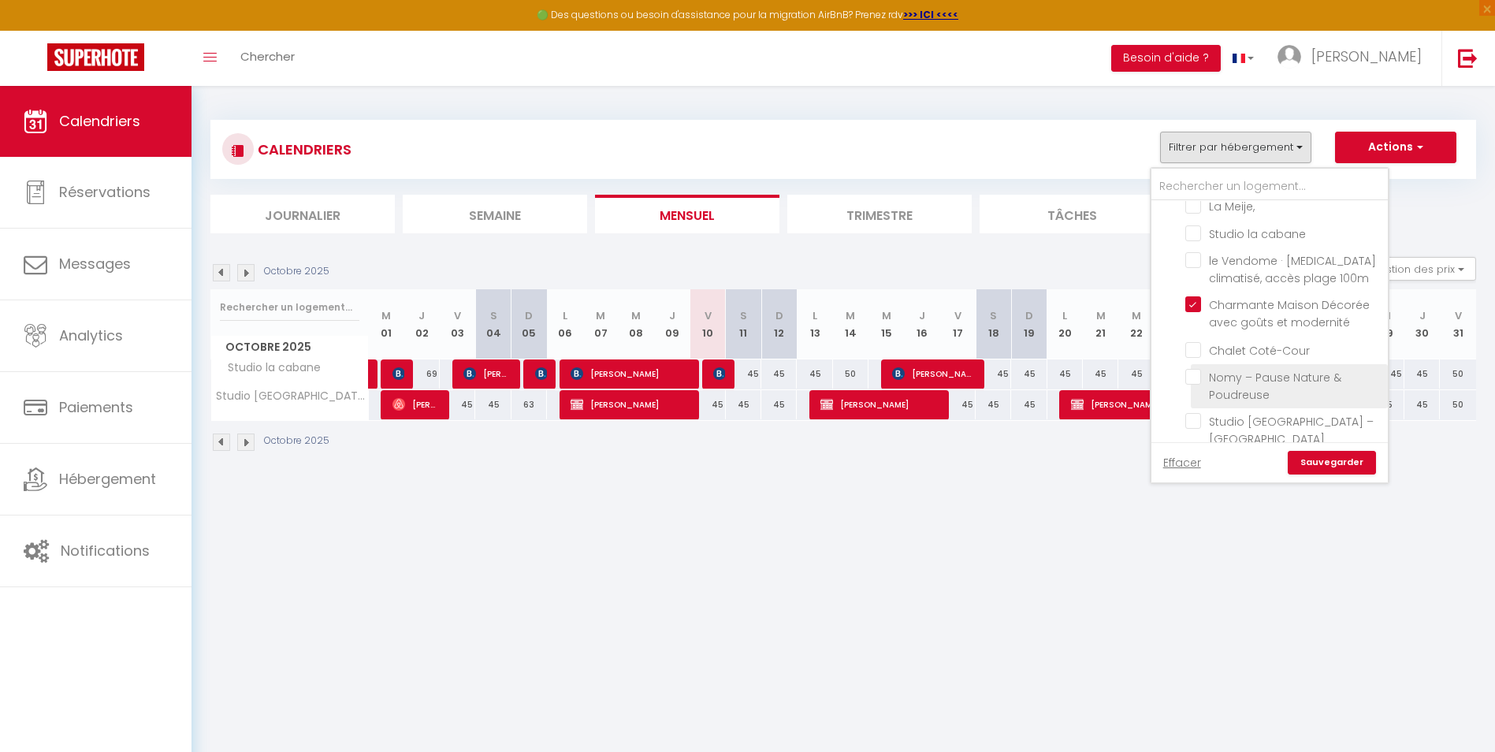
click at [1195, 380] on input "Nomy – Pause Nature & Poudreuse" at bounding box center [1283, 377] width 197 height 16
checkbox input "true"
click at [1315, 461] on link "Sauvegarder" at bounding box center [1332, 463] width 88 height 24
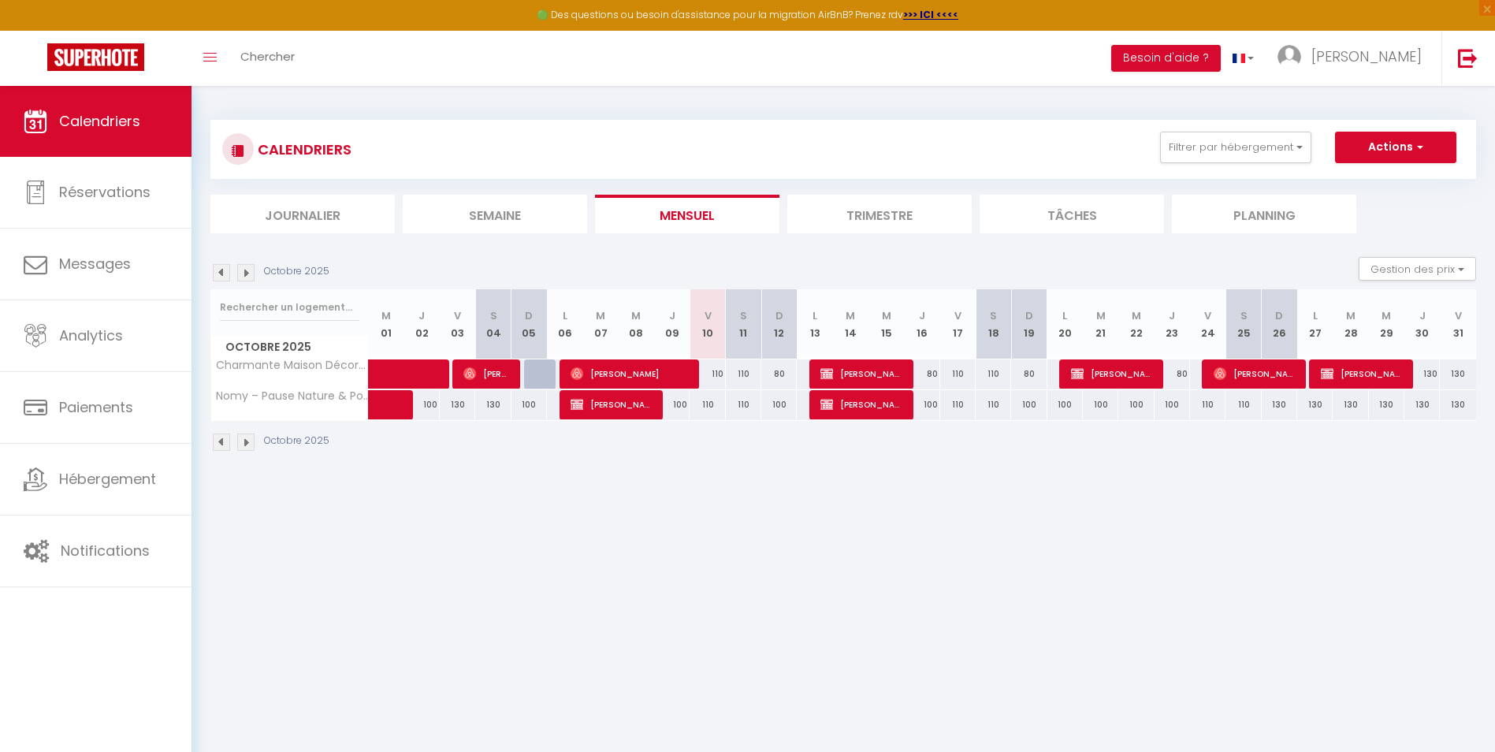
click at [247, 277] on img at bounding box center [245, 272] width 17 height 17
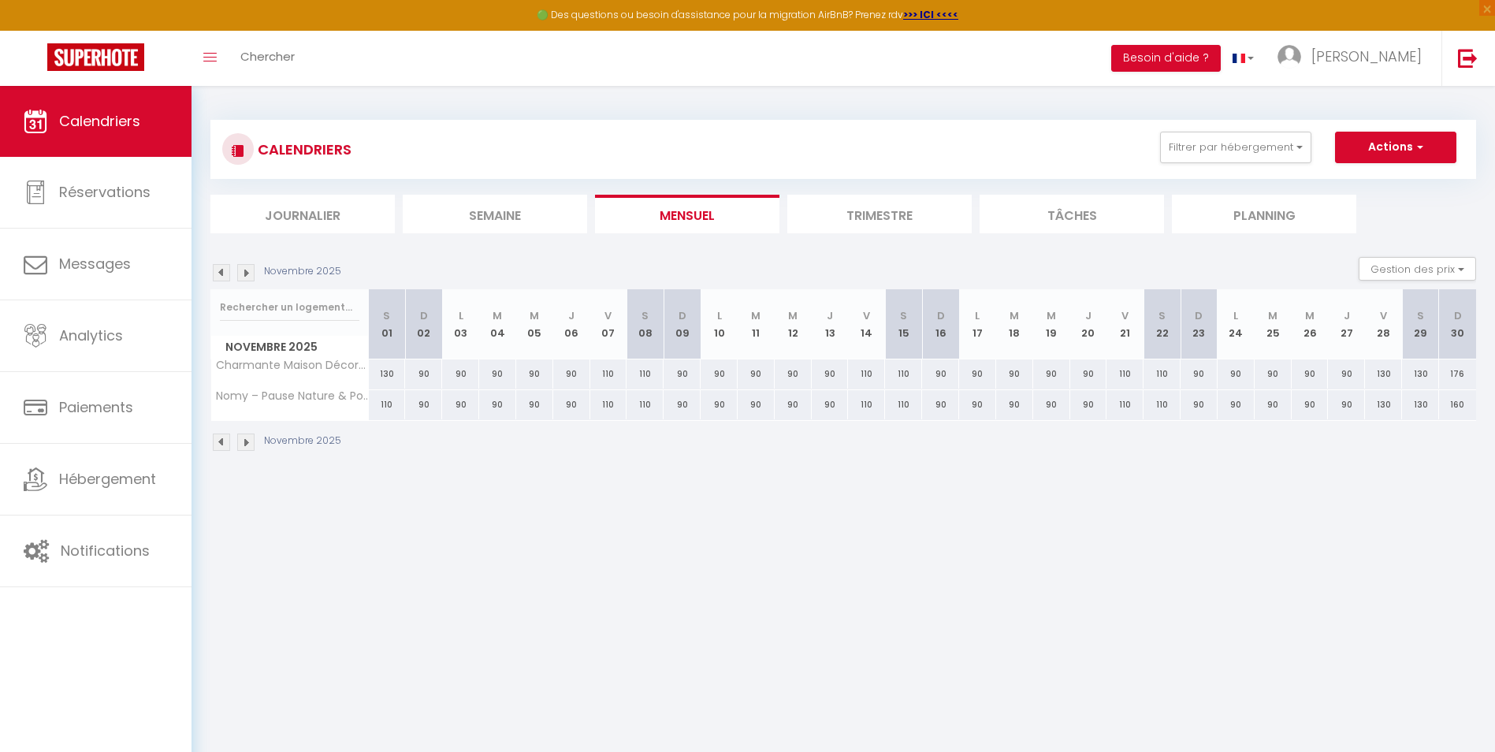
click at [247, 277] on img at bounding box center [245, 272] width 17 height 17
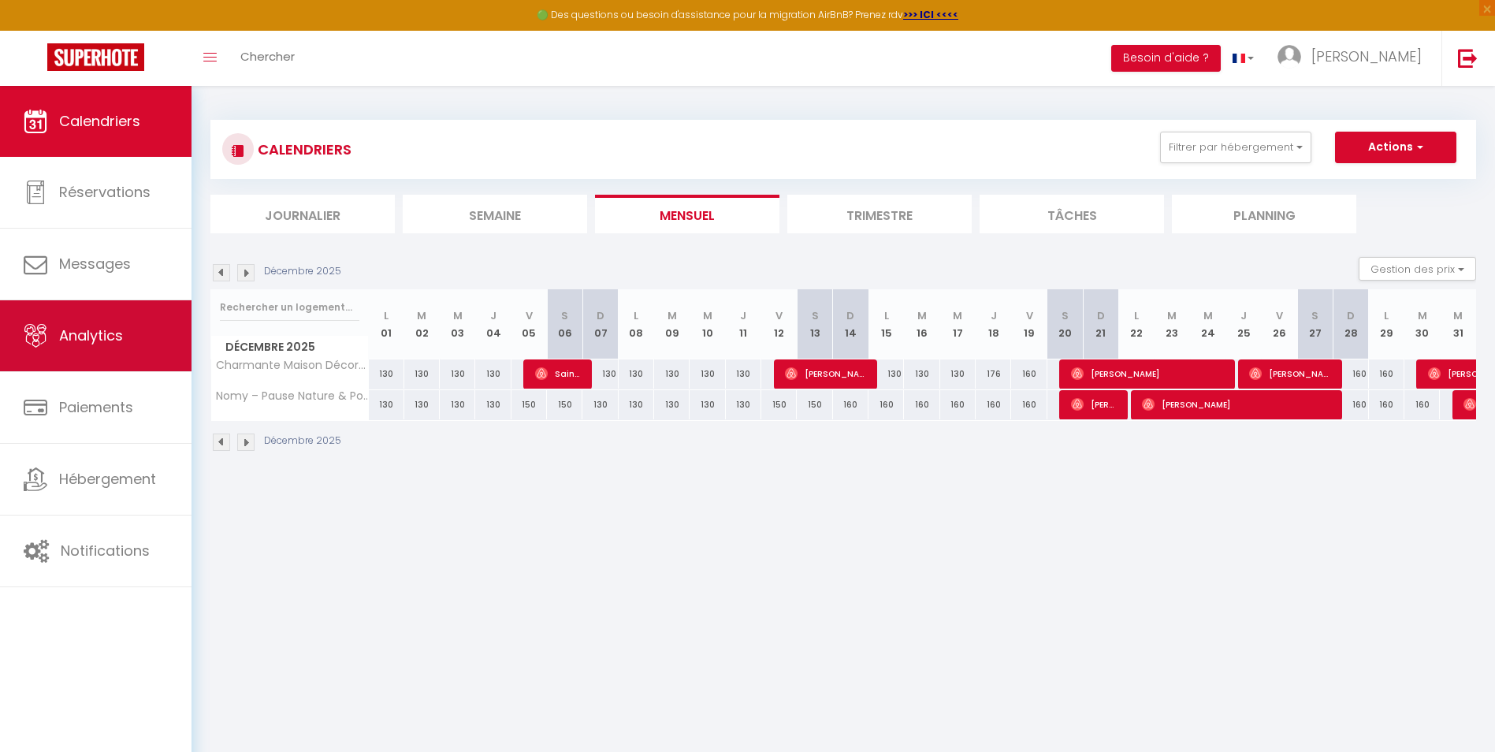
click at [100, 322] on link "Analytics" at bounding box center [95, 335] width 191 height 71
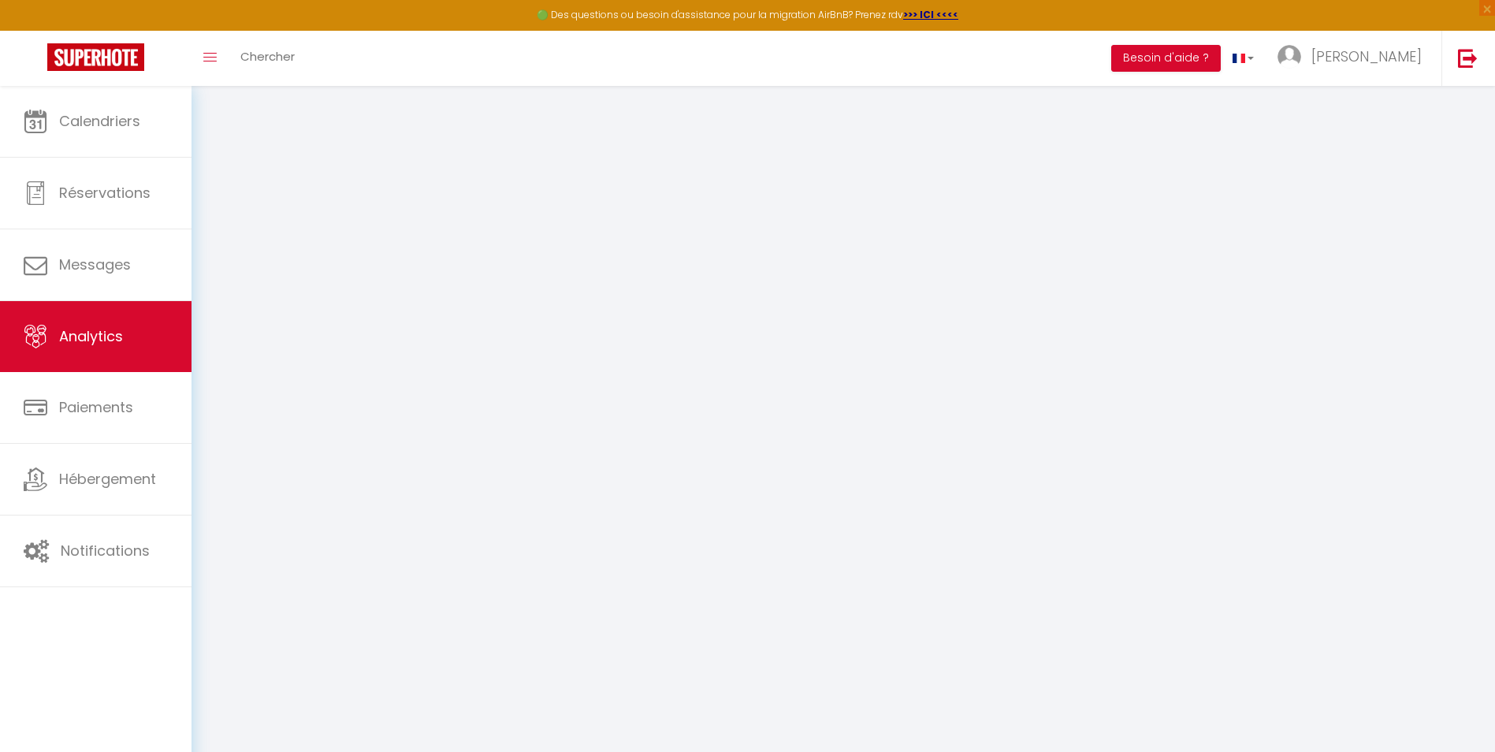
select select "2025"
select select "10"
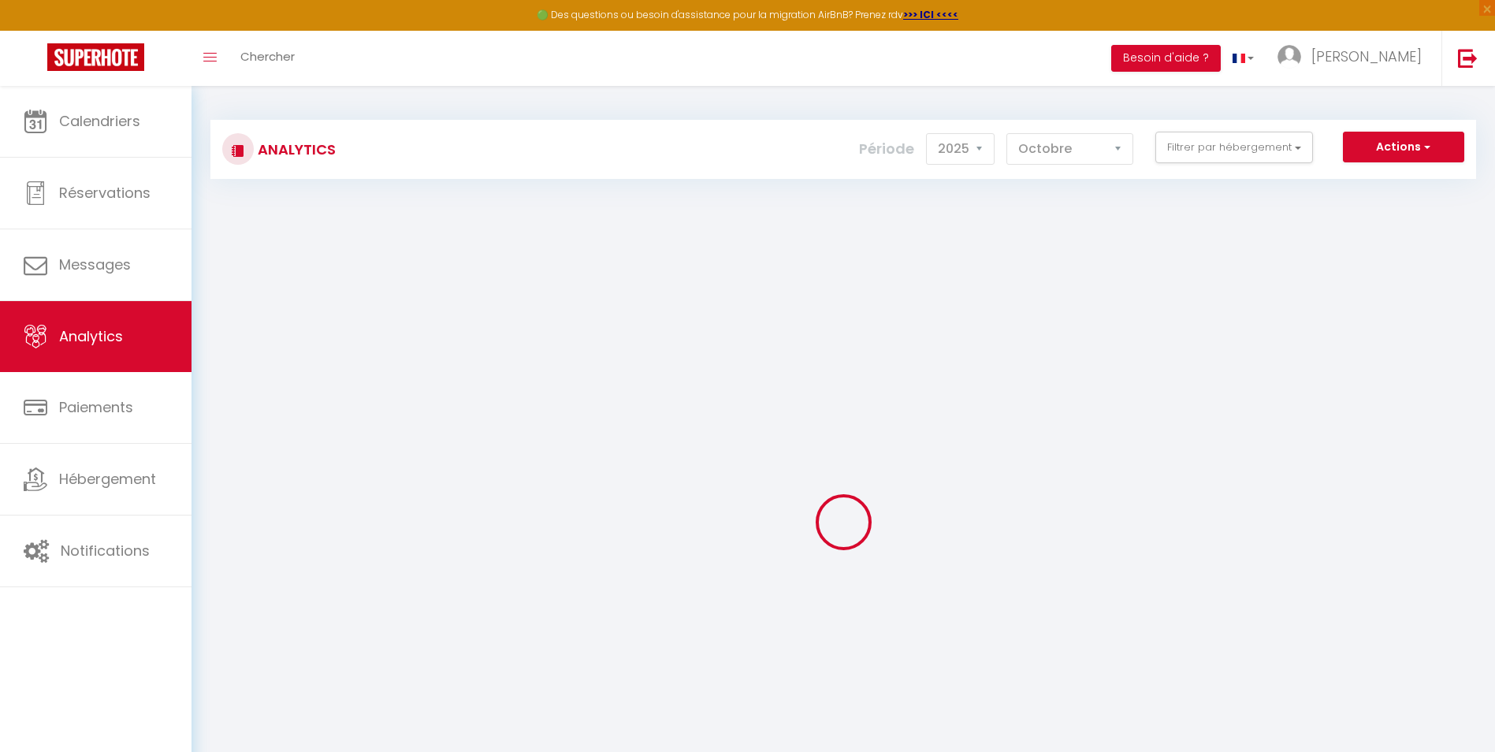
checkbox input "false"
checkbox Blanc "false"
checkbox Meije\, "false"
checkbox cabane "false"
checkbox 100m "false"
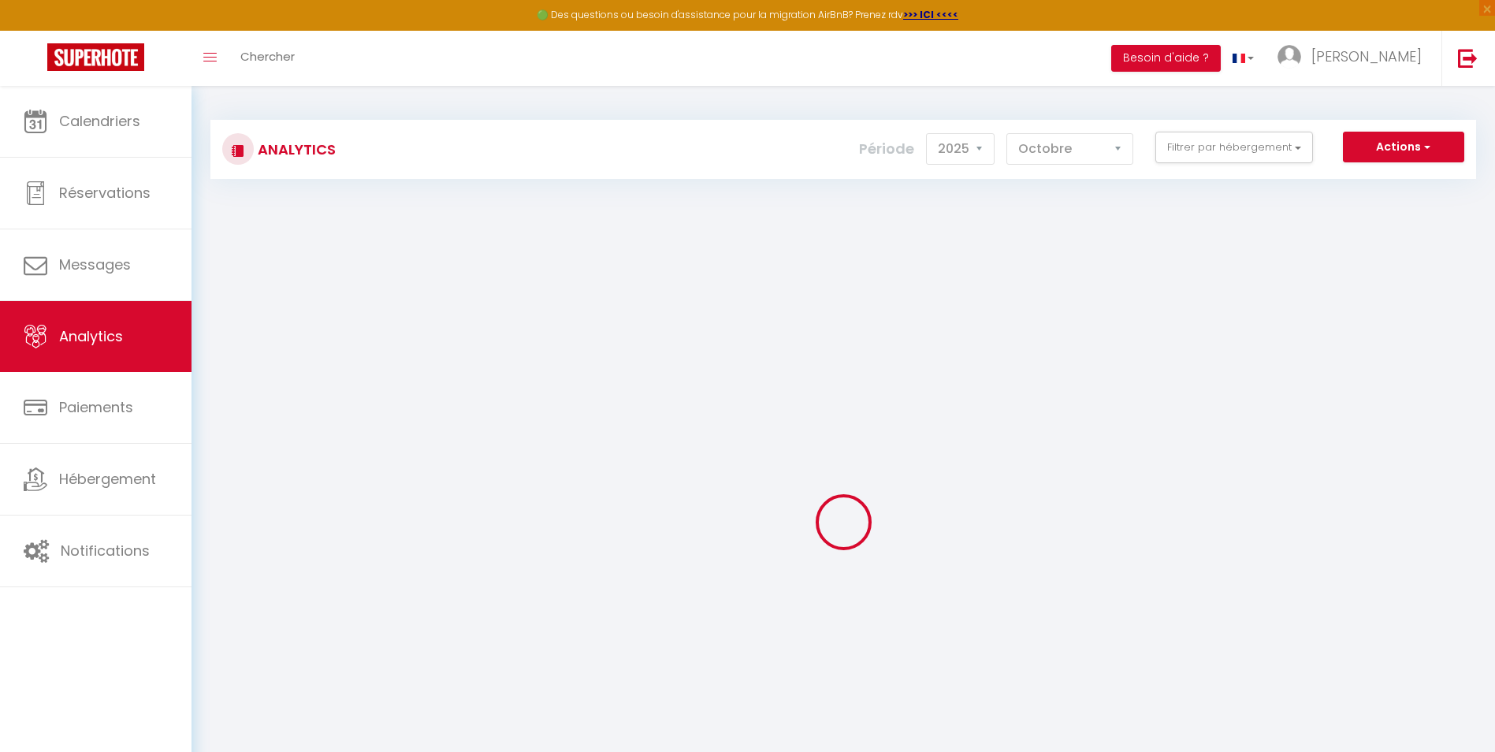
checkbox modernité "false"
checkbox Coté-Cour "false"
checkbox Poudreuse "false"
checkbox Montagne "false"
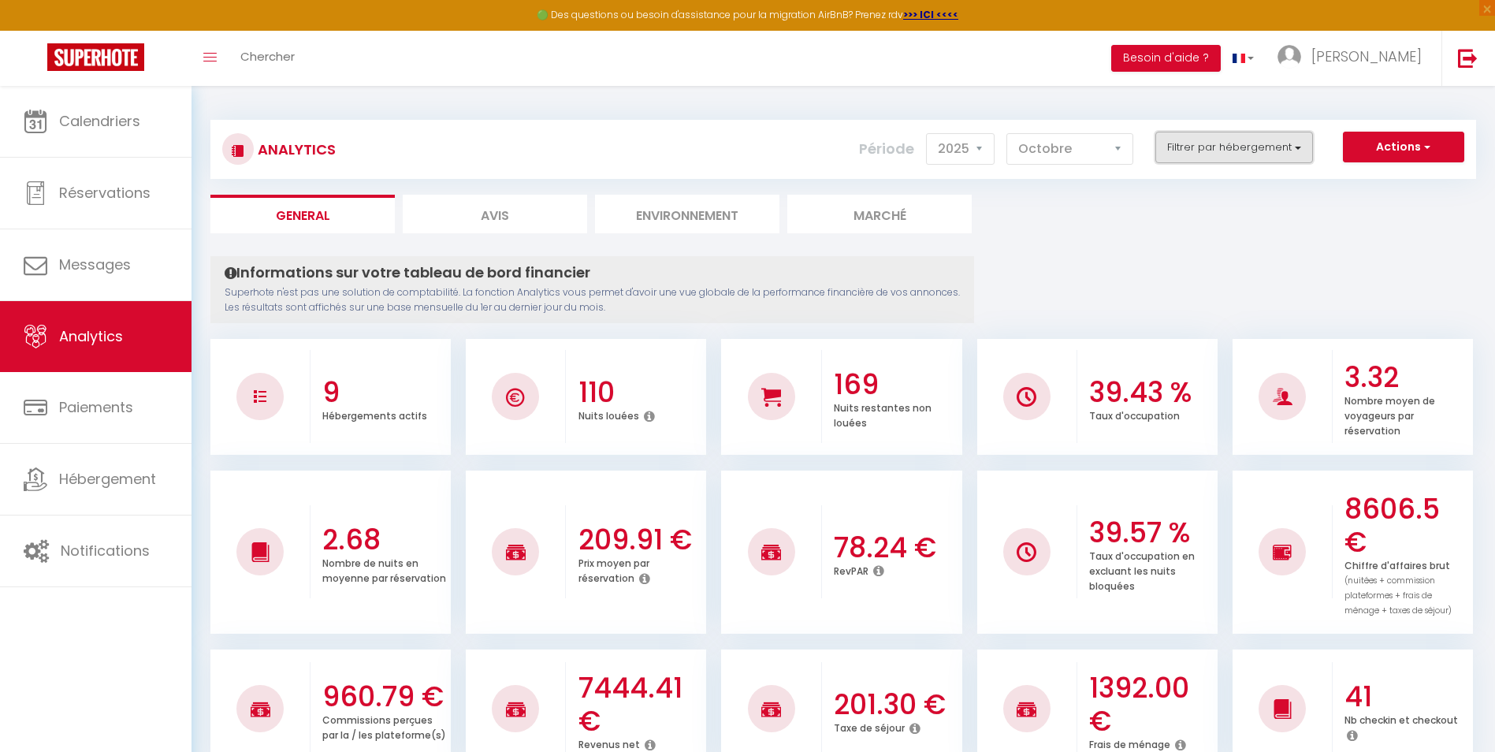
click at [1159, 151] on button "Filtrer par hébergement" at bounding box center [1234, 148] width 158 height 32
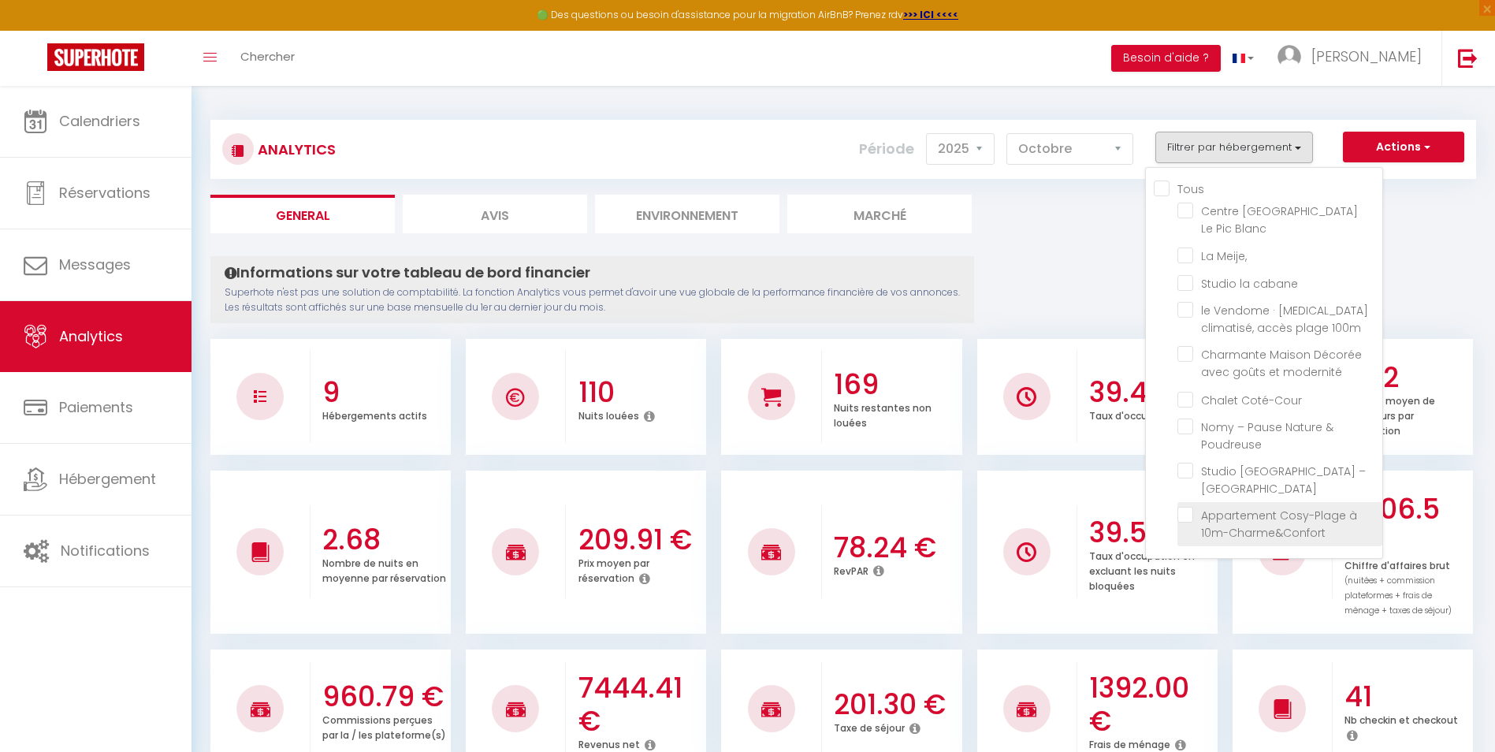
click at [1189, 510] on 10m-Charme\&Confort "checkbox" at bounding box center [1279, 515] width 205 height 16
checkbox 10m-Charme\&Confort "true"
checkbox Blanc "false"
checkbox Meije\, "false"
checkbox cabane "false"
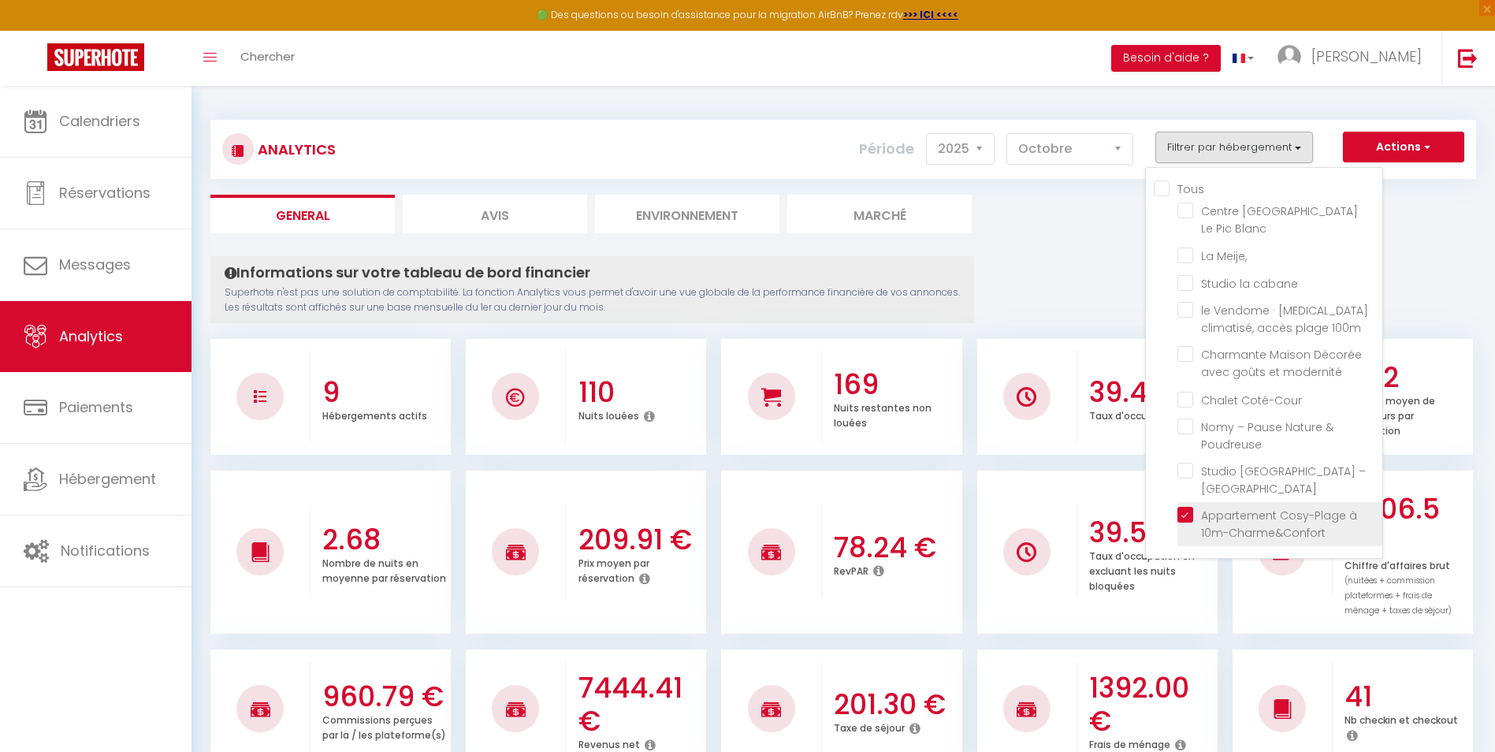
checkbox 100m "false"
checkbox modernité "false"
checkbox Coté-Cour "false"
checkbox Poudreuse "false"
checkbox Montagne "false"
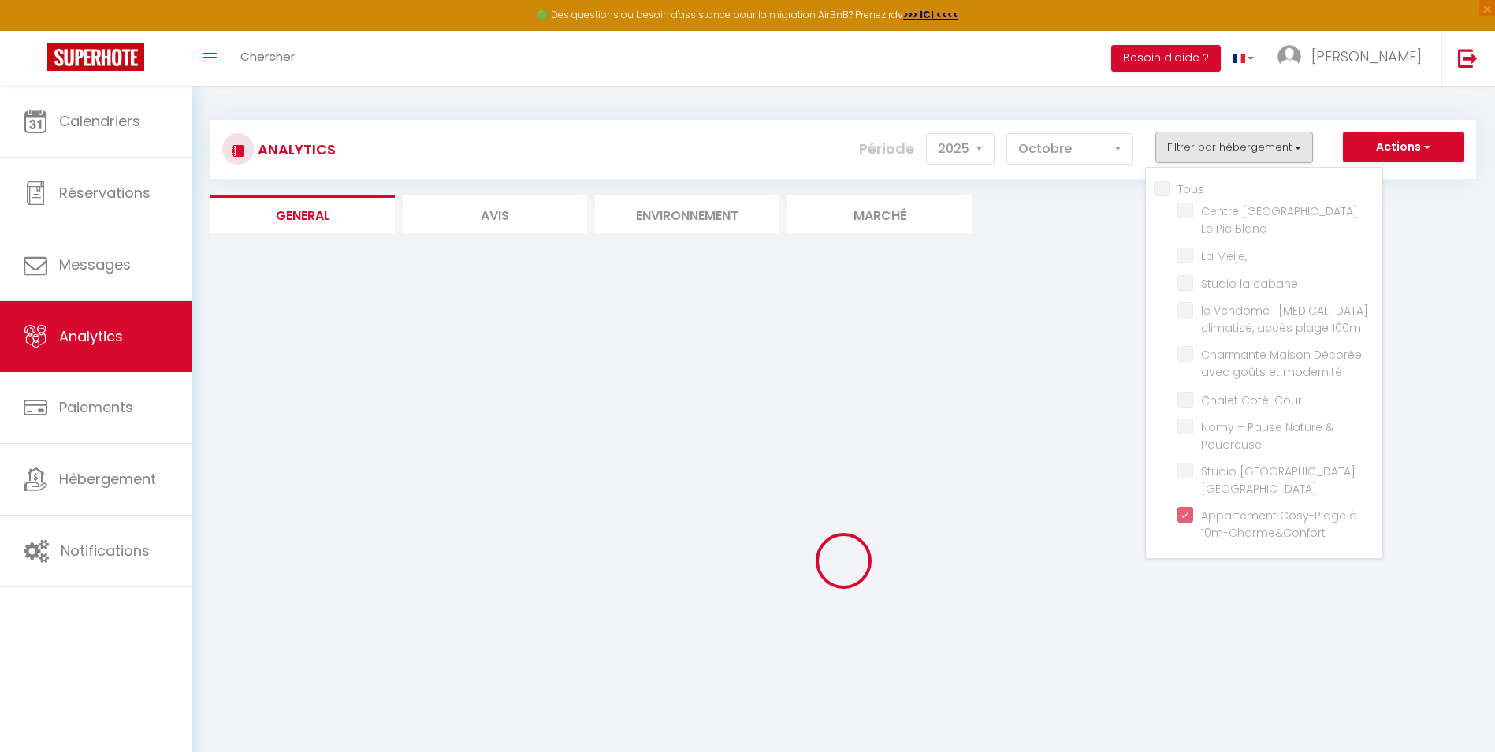
checkbox Blanc "false"
checkbox Meije\, "false"
checkbox cabane "false"
checkbox 100m "false"
checkbox modernité "false"
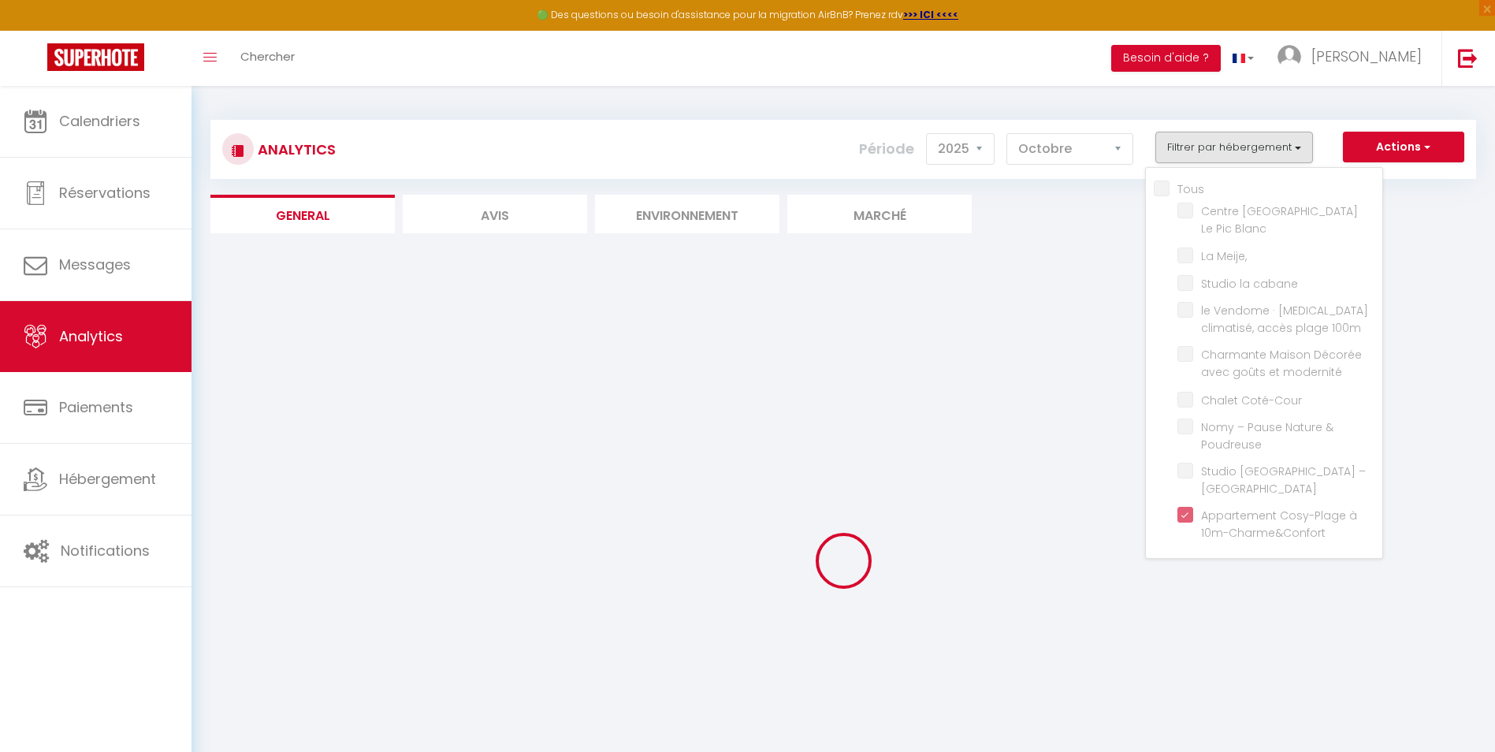
checkbox Coté-Cour "false"
checkbox Poudreuse "false"
checkbox Montagne "false"
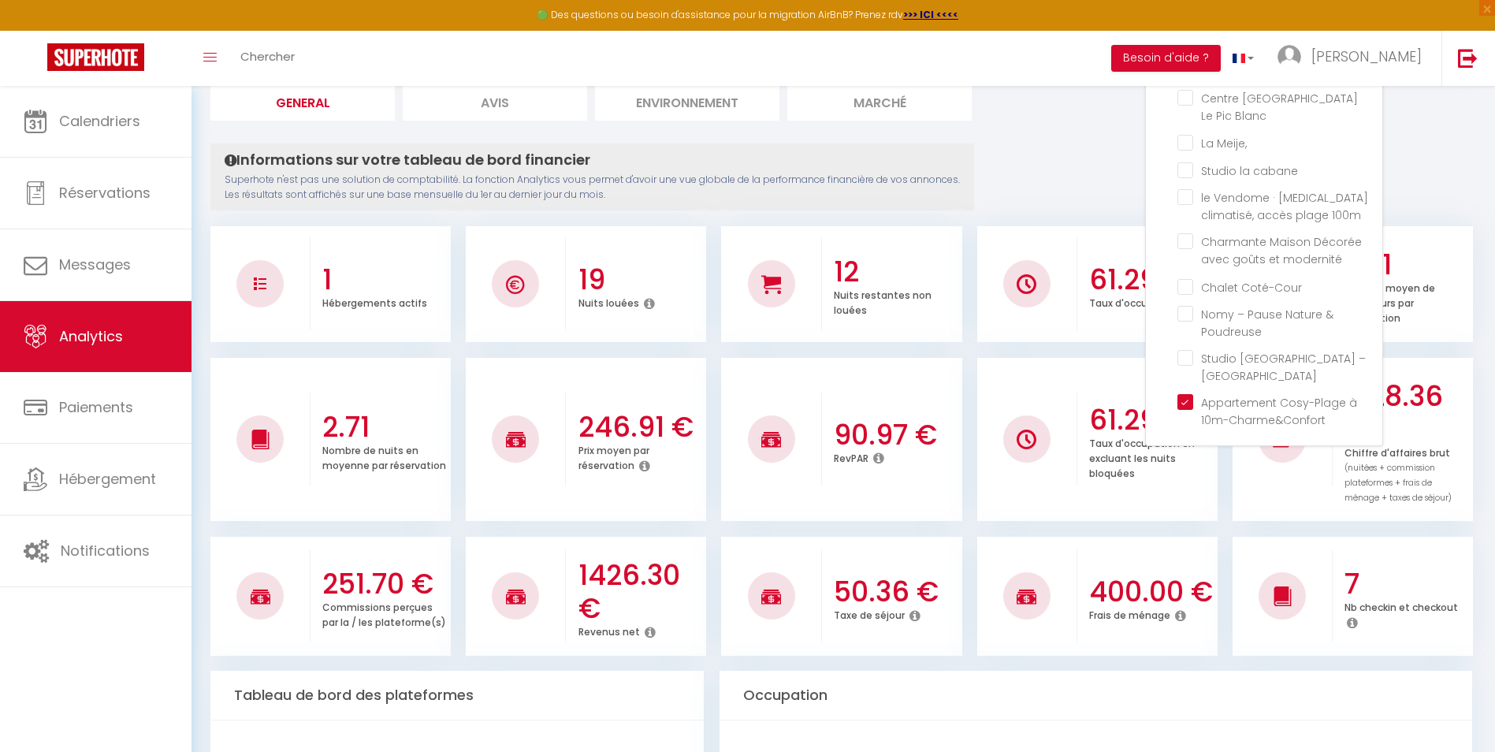
scroll to position [158, 0]
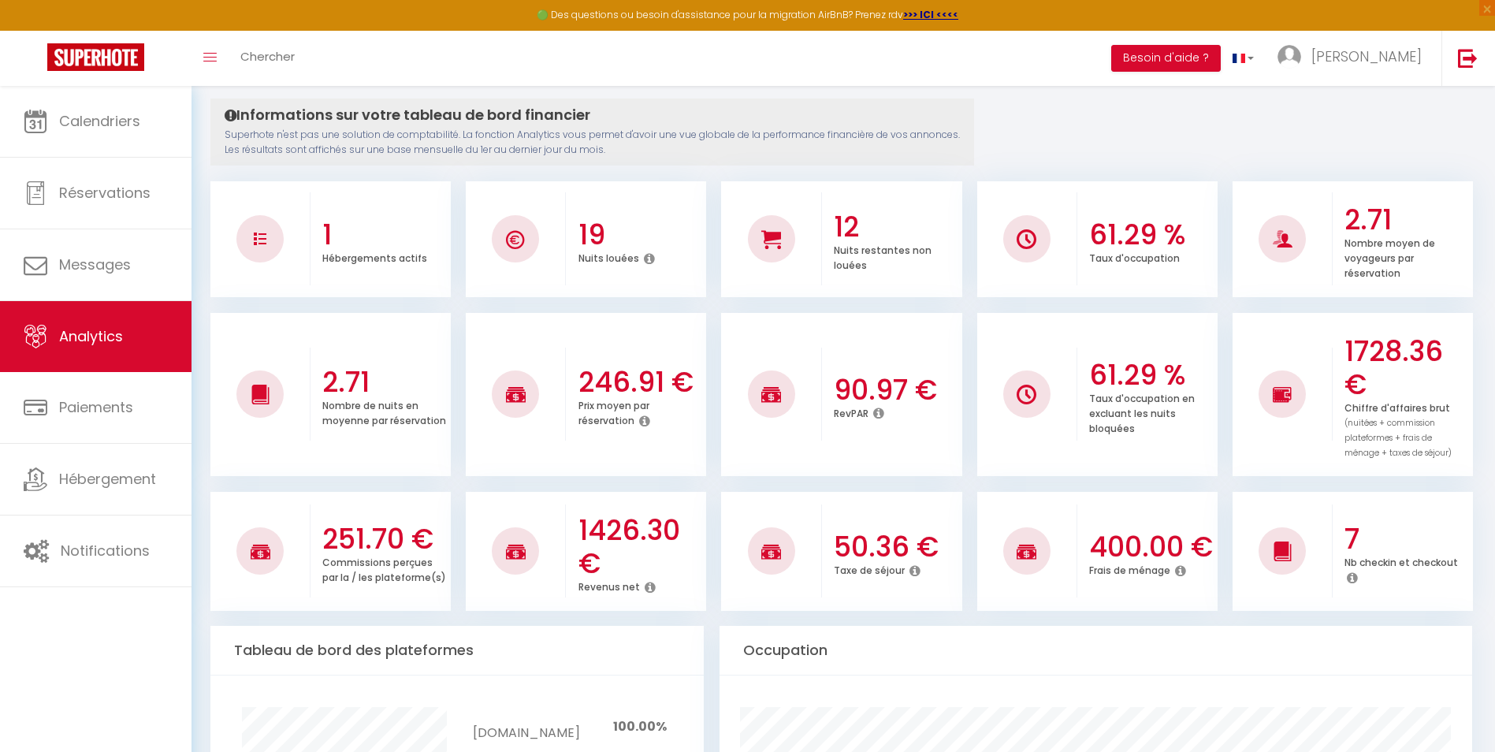
click at [650, 586] on icon at bounding box center [650, 587] width 11 height 13
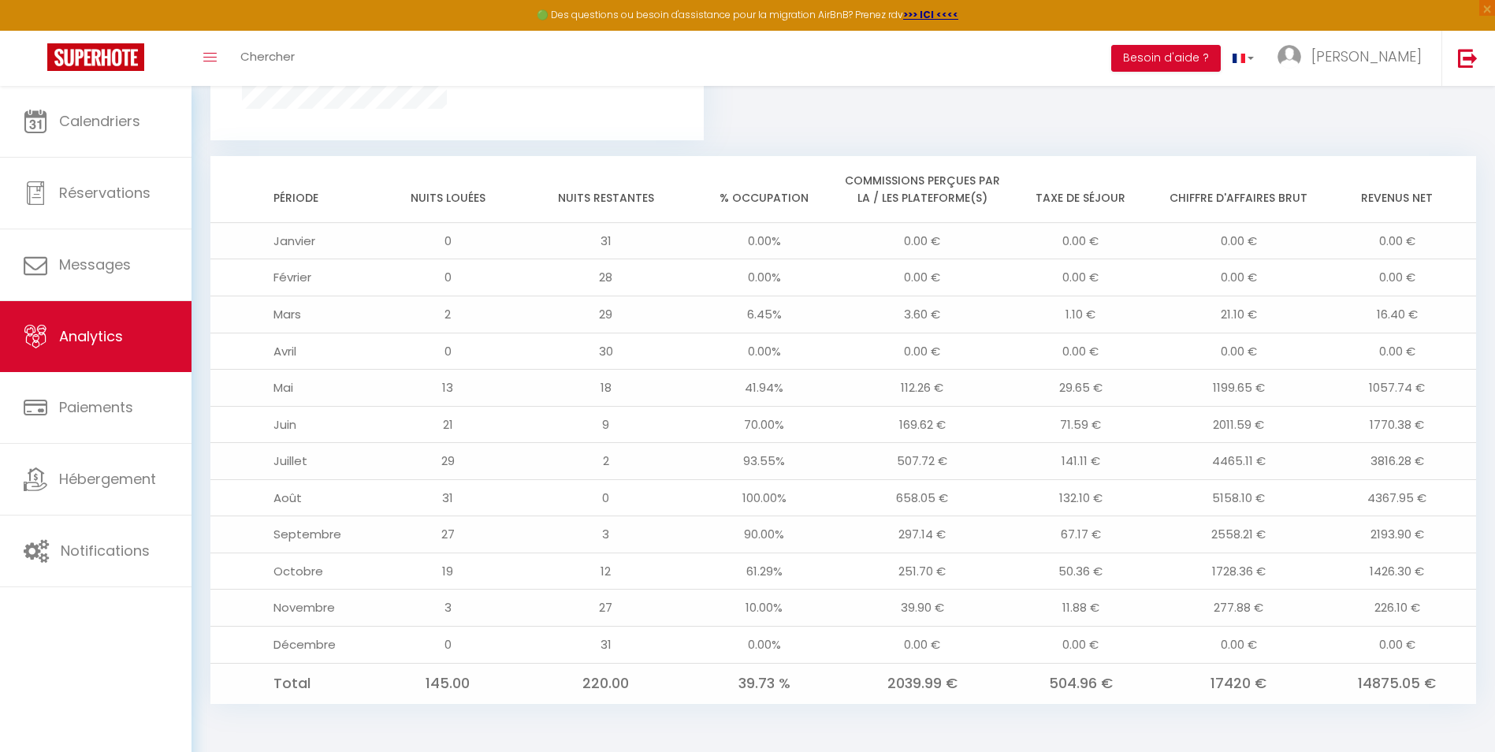
scroll to position [1229, 0]
